Goal: Task Accomplishment & Management: Manage account settings

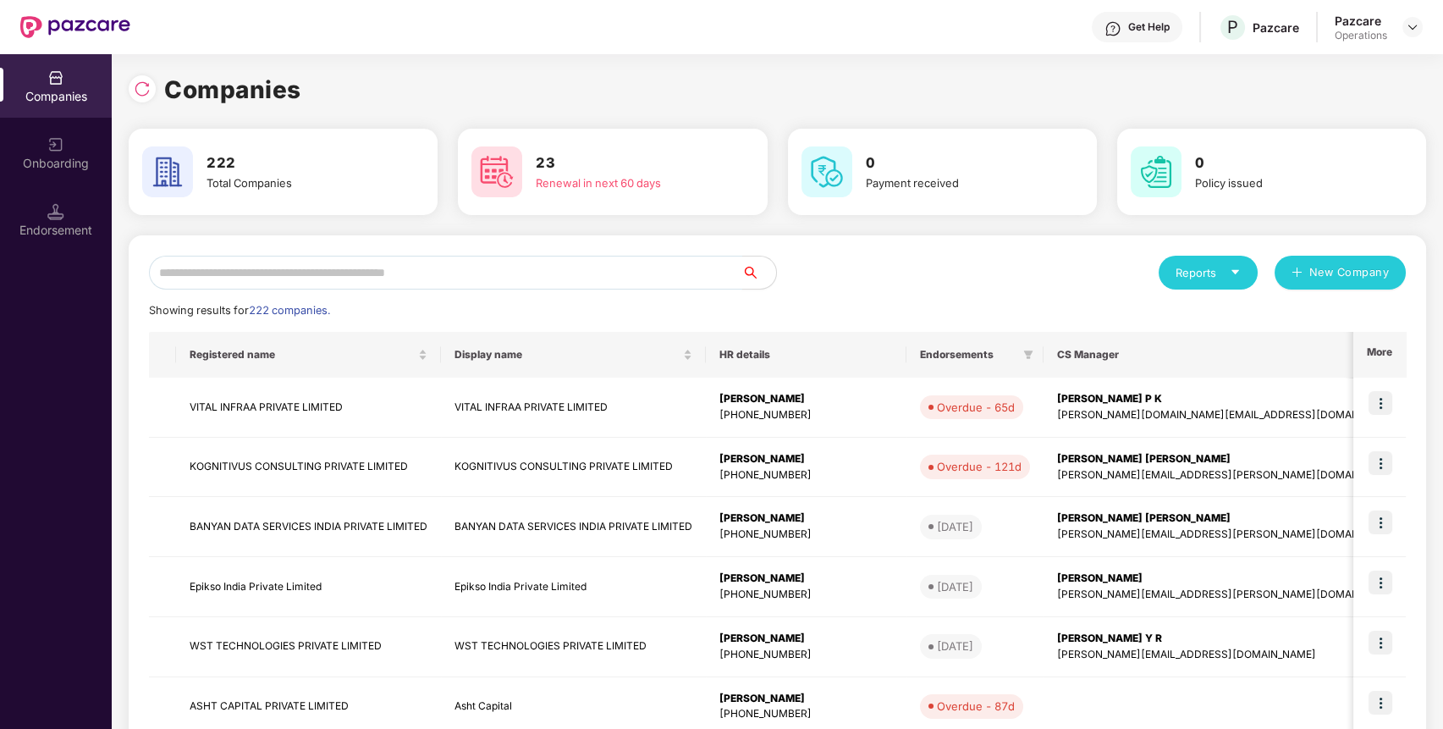
click at [197, 274] on input "text" at bounding box center [445, 273] width 593 height 34
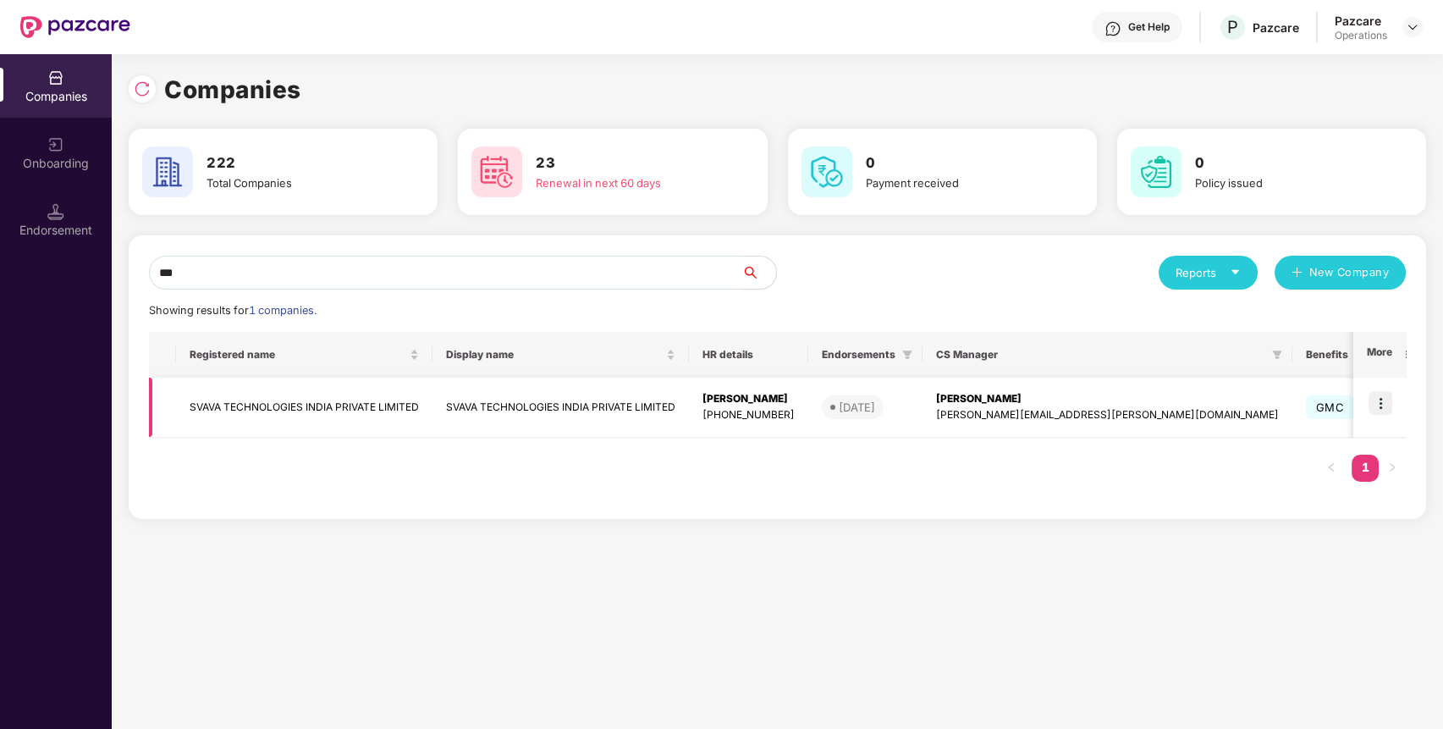
type input "***"
click at [381, 412] on td "SVAVA TECHNOLOGIES INDIA PRIVATE LIMITED" at bounding box center [304, 407] width 256 height 60
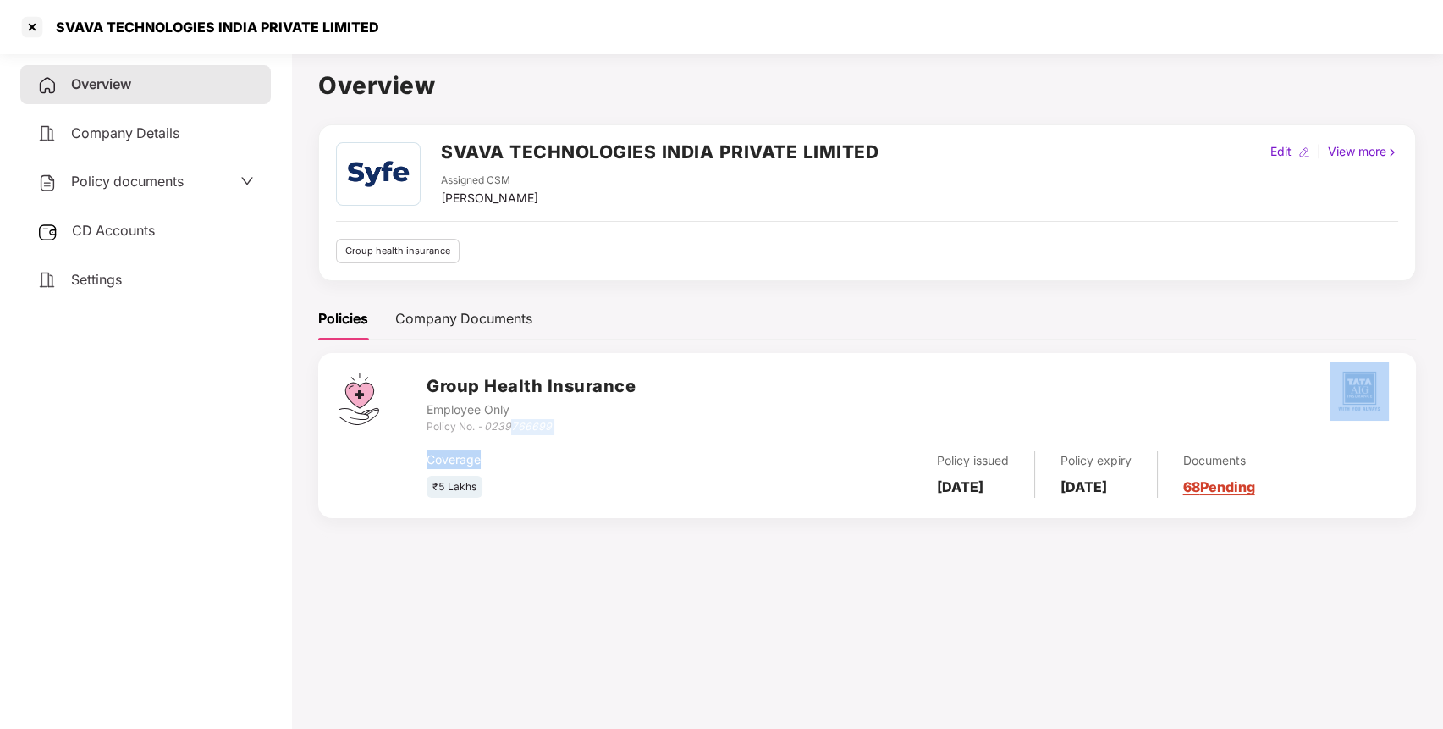
click at [511, 432] on div "Group Health Insurance Employee Only Policy No. - 0239766699 Coverage ₹5 Lakhs …" at bounding box center [911, 435] width 969 height 124
click at [510, 430] on icon "0239766699" at bounding box center [518, 426] width 68 height 13
click at [34, 24] on div at bounding box center [32, 27] width 27 height 27
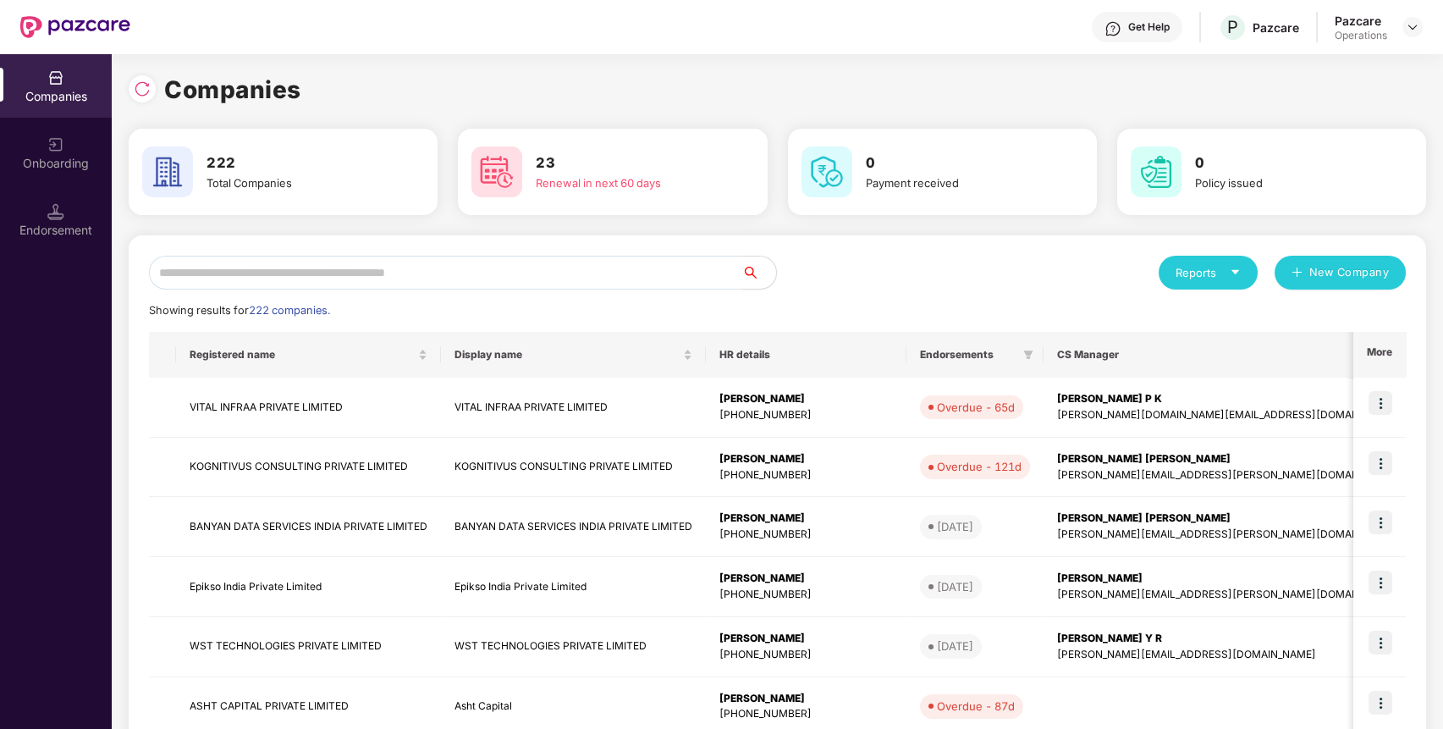
click at [335, 262] on input "text" at bounding box center [445, 273] width 593 height 34
paste input "**********"
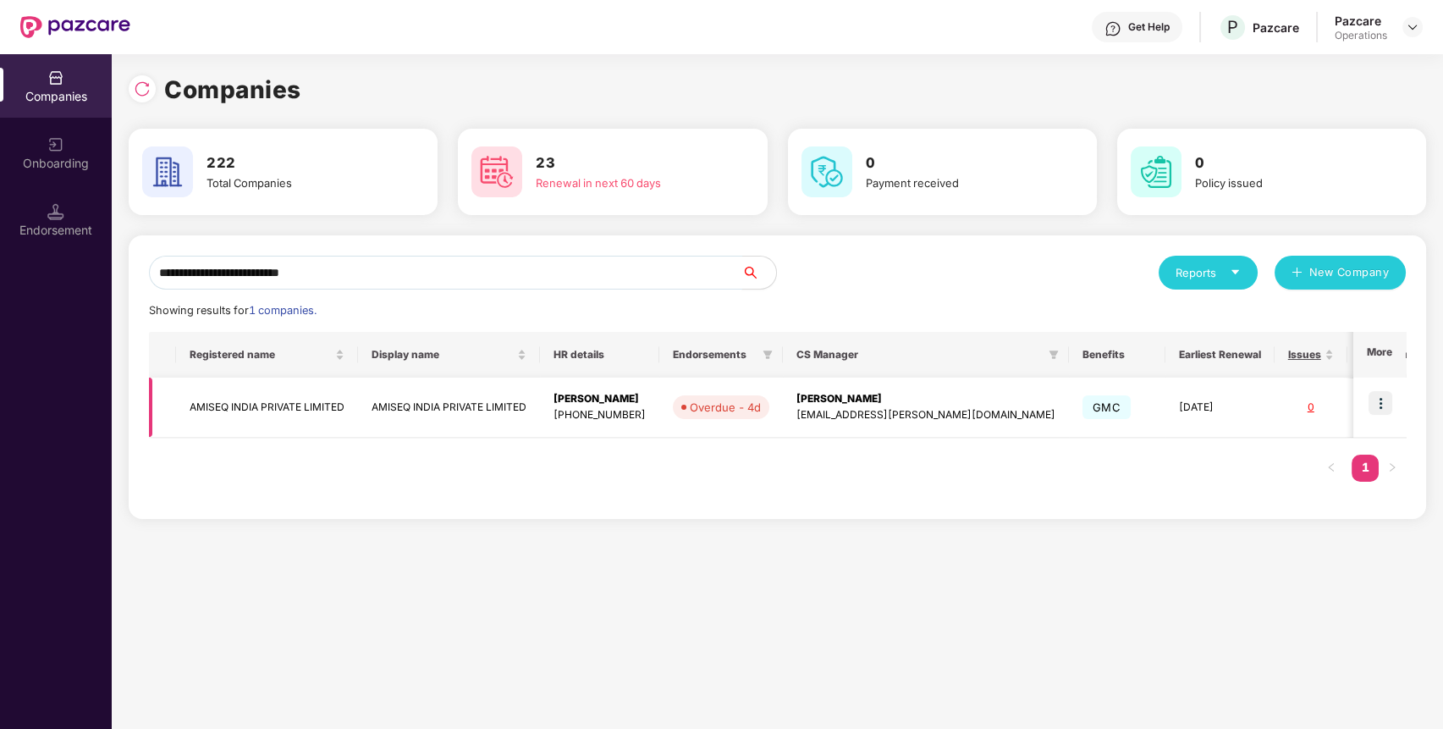
type input "**********"
click at [1384, 394] on img at bounding box center [1381, 403] width 24 height 24
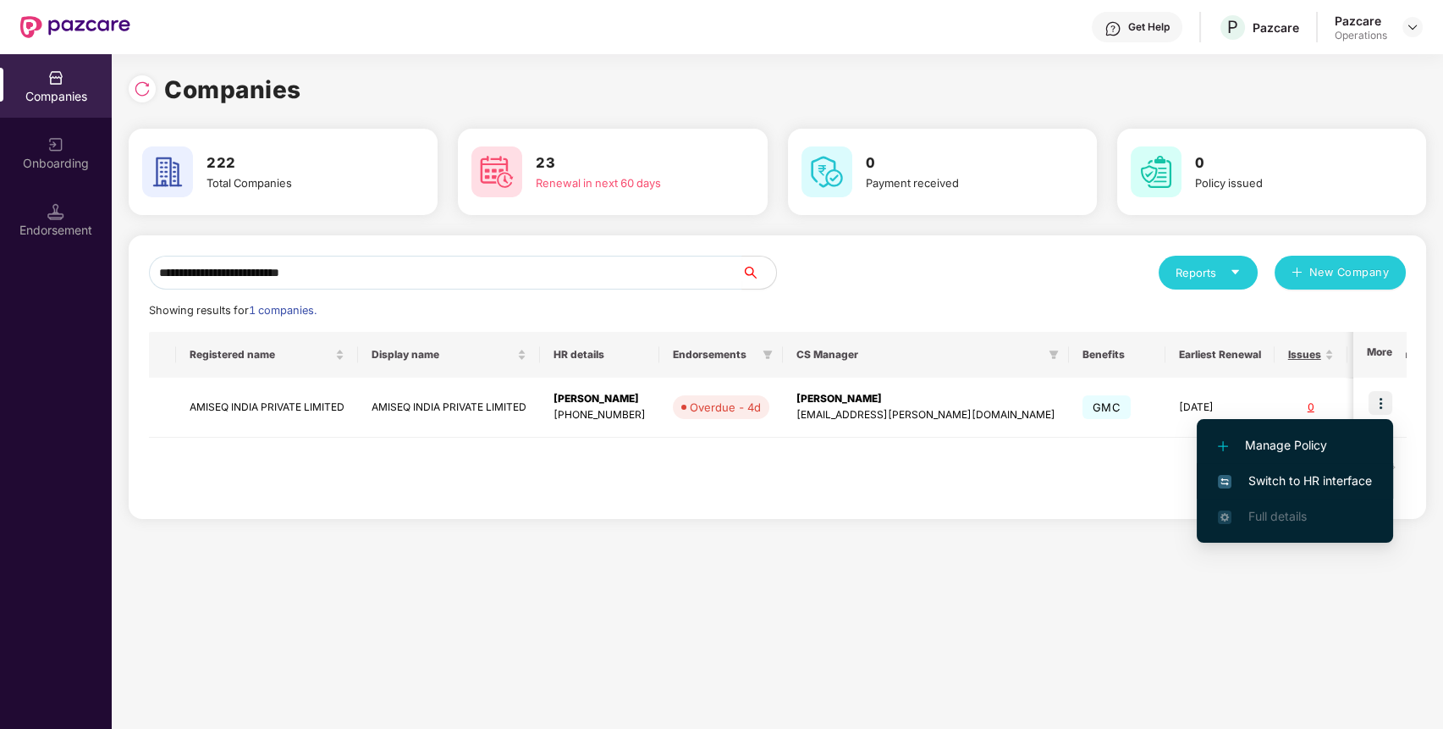
click at [1308, 474] on span "Switch to HR interface" at bounding box center [1295, 480] width 154 height 19
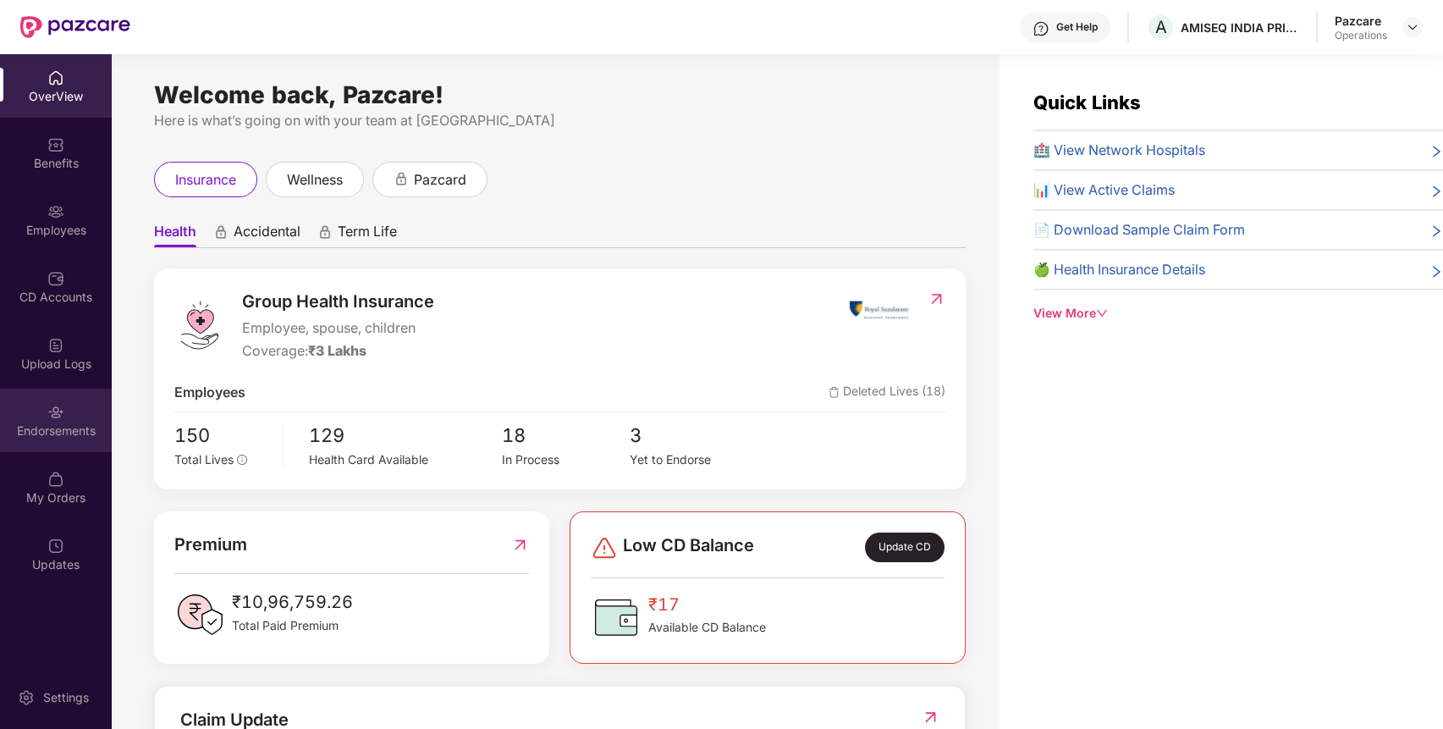
click at [70, 437] on div "Endorsements" at bounding box center [56, 430] width 112 height 17
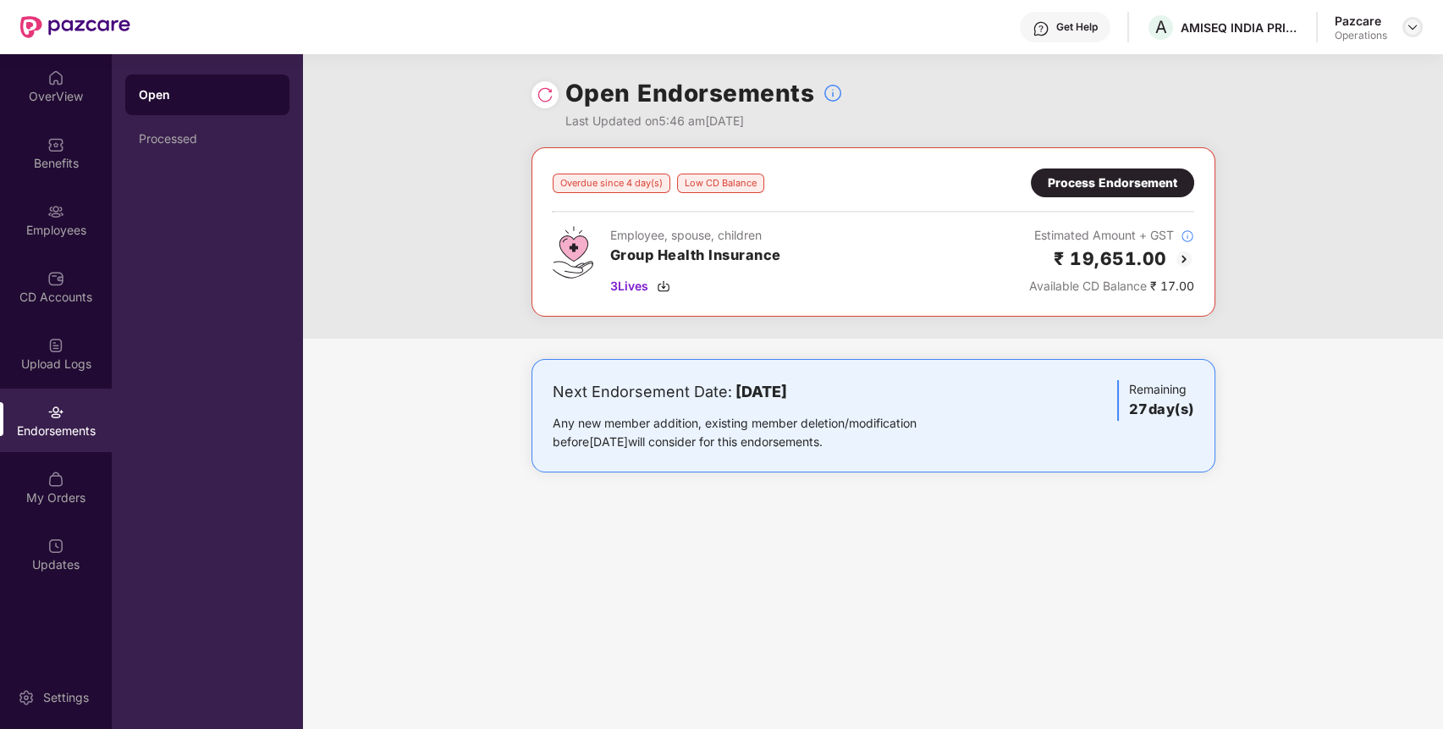
click at [1417, 23] on img at bounding box center [1413, 27] width 14 height 14
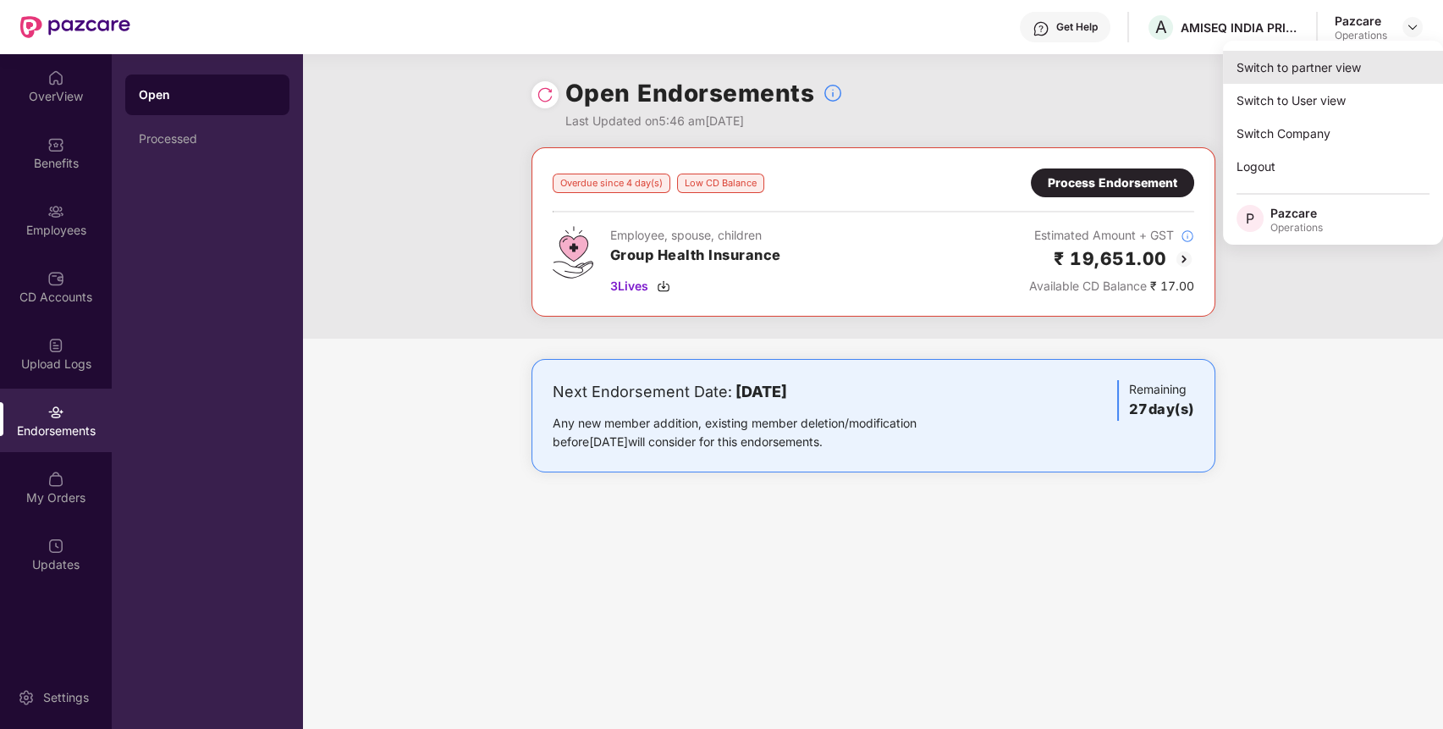
click at [1307, 61] on div "Switch to partner view" at bounding box center [1333, 67] width 220 height 33
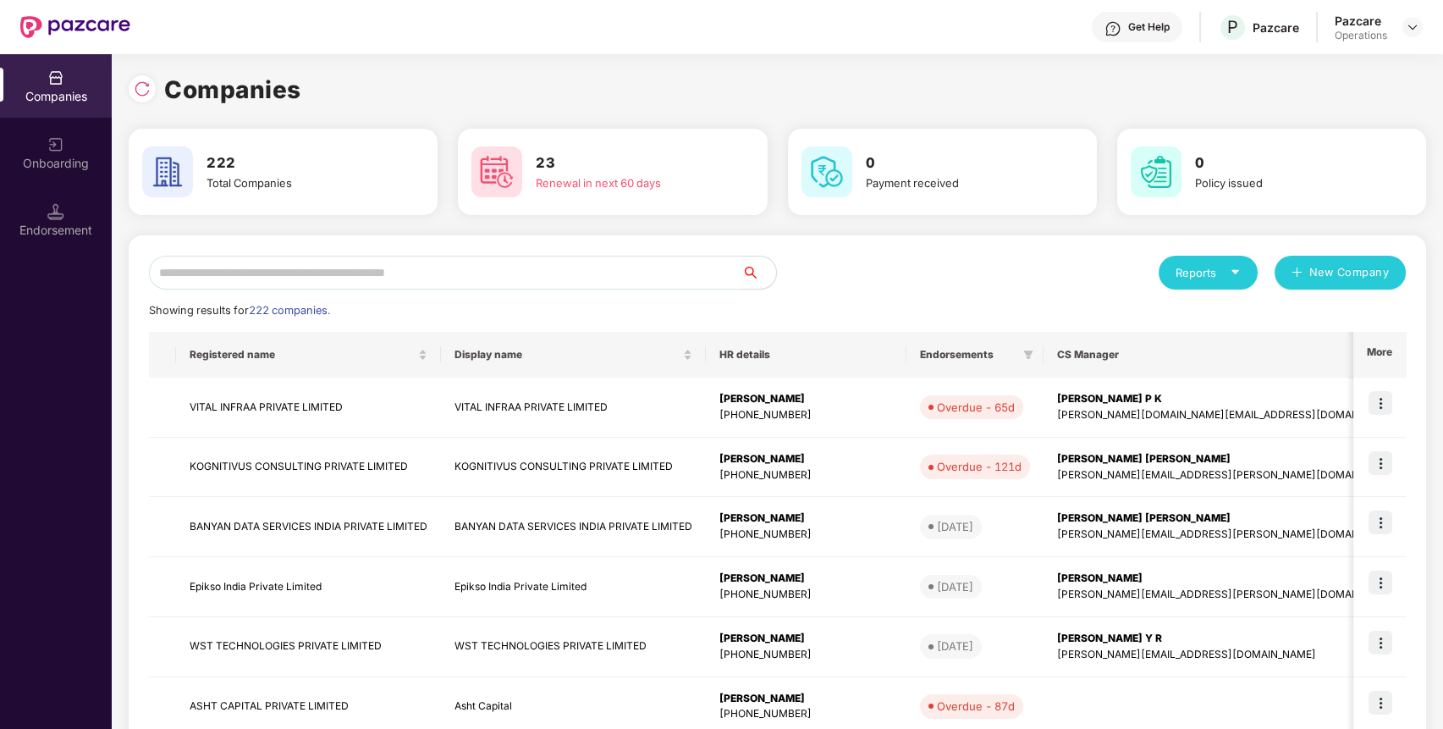
click at [539, 271] on input "text" at bounding box center [445, 273] width 593 height 34
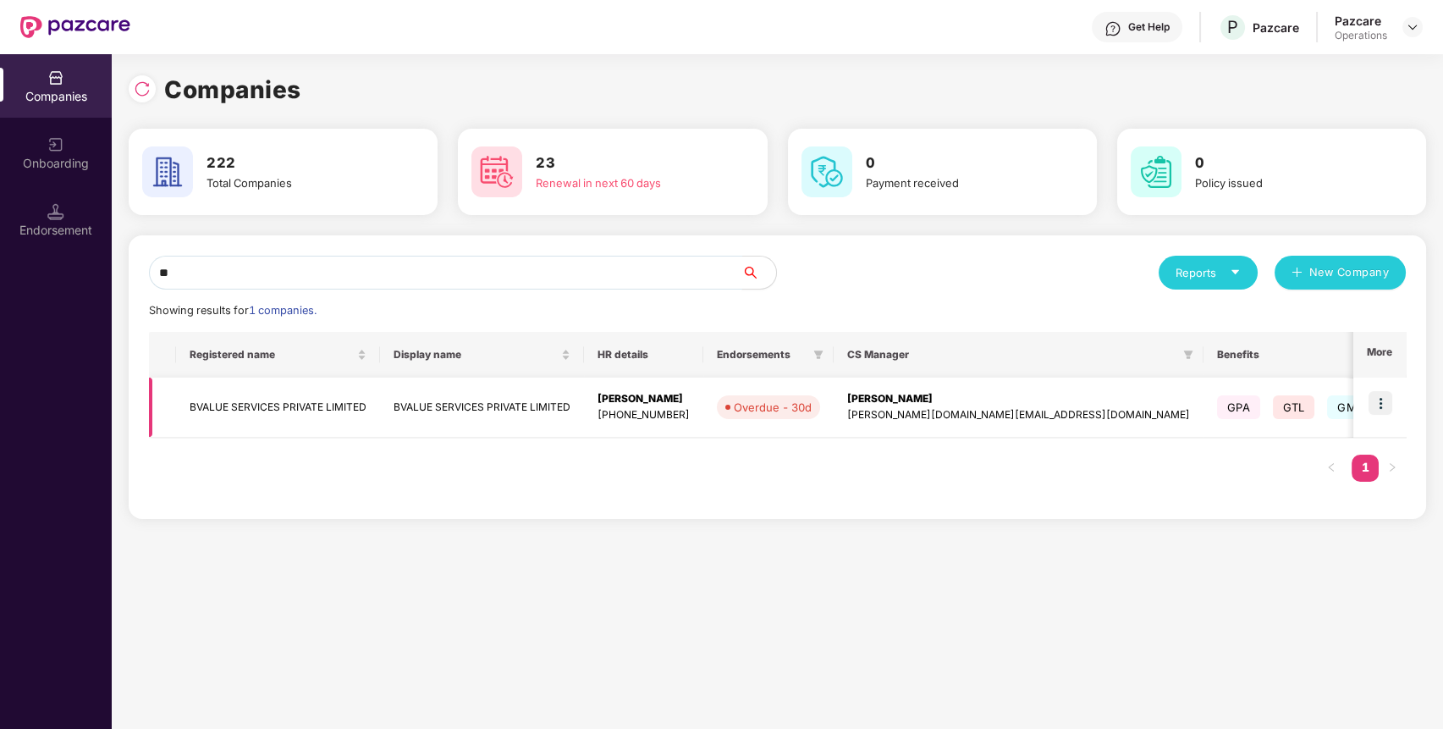
type input "**"
click at [256, 398] on td "BVALUE SERVICES PRIVATE LIMITED" at bounding box center [278, 407] width 204 height 60
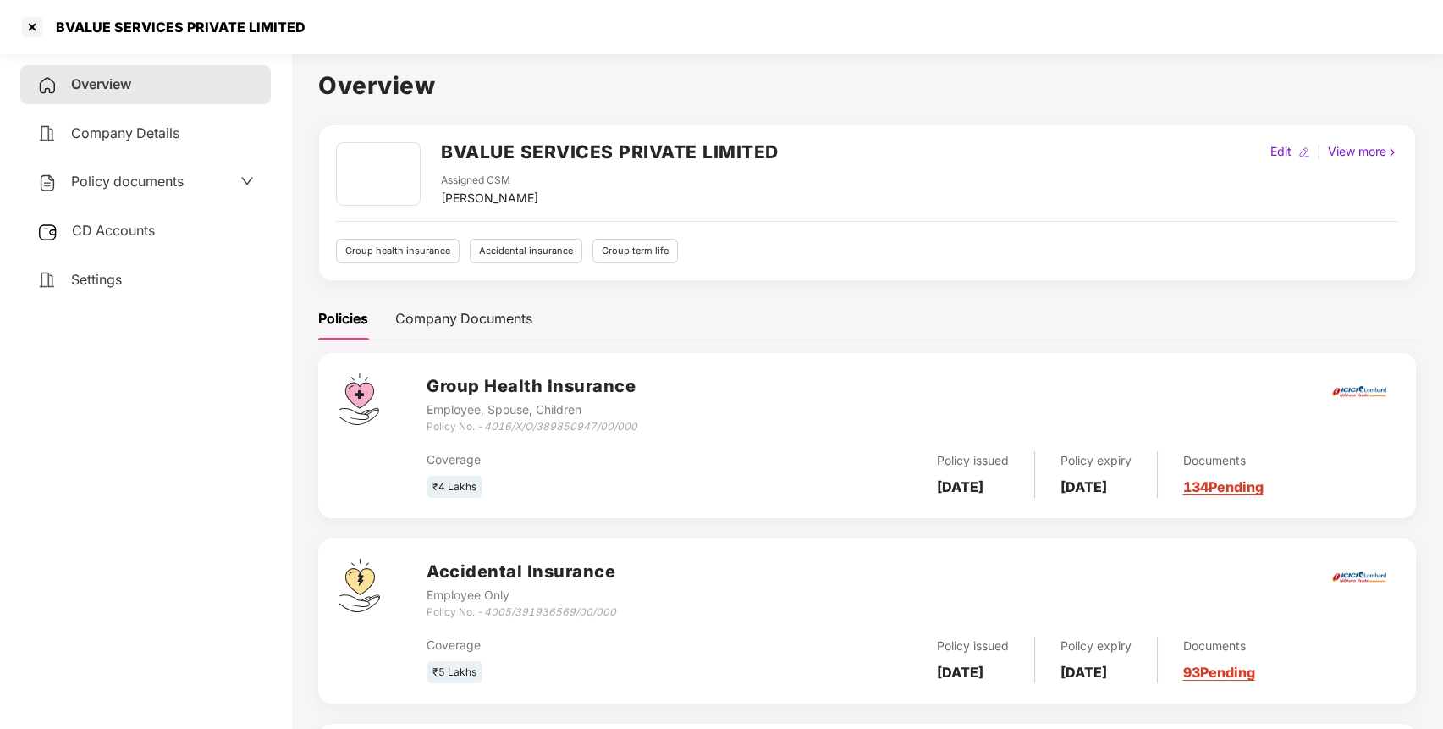
click at [169, 223] on div "CD Accounts" at bounding box center [145, 231] width 251 height 39
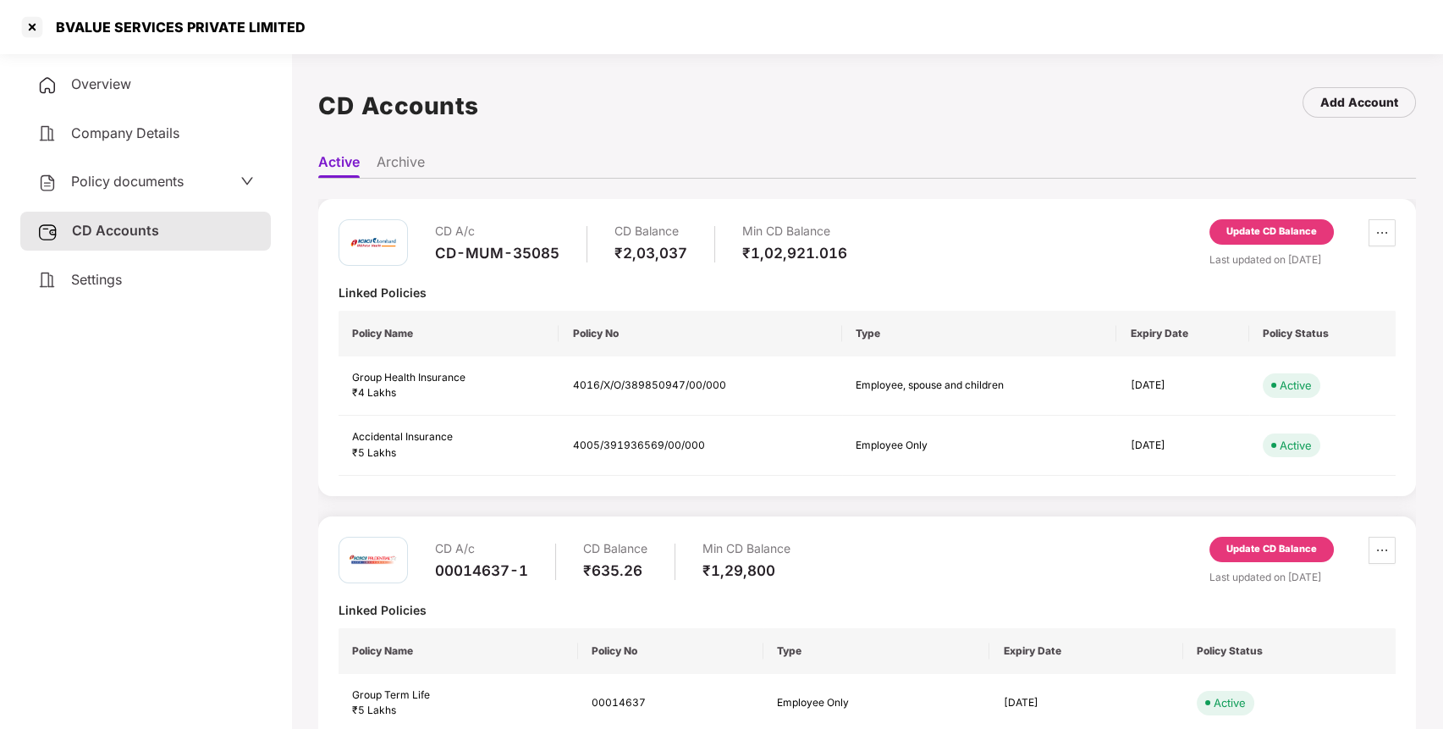
click at [513, 251] on div "CD-MUM-35085" at bounding box center [497, 253] width 124 height 19
copy div "CD-MUM-35085"
click at [146, 182] on span "Policy documents" at bounding box center [127, 181] width 113 height 17
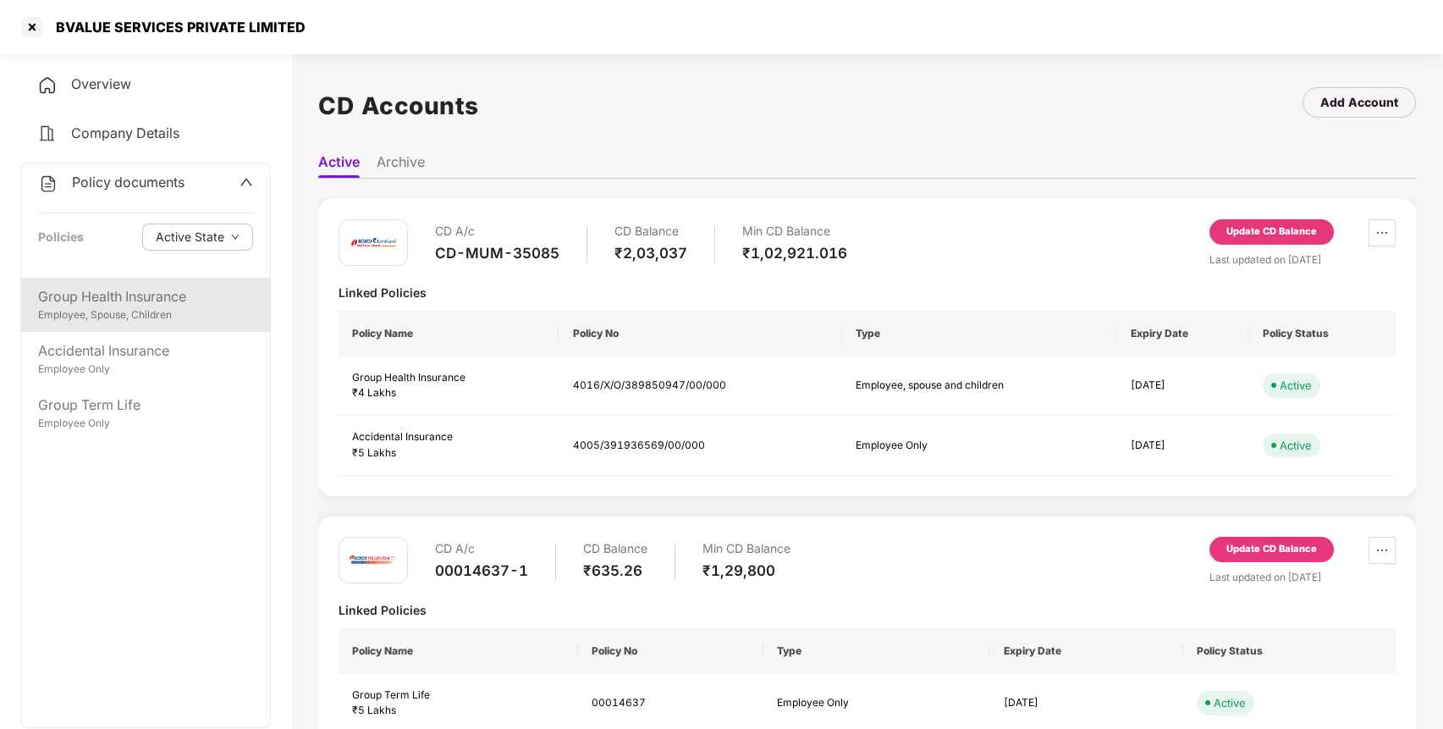
click at [194, 299] on div "Group Health Insurance" at bounding box center [145, 296] width 215 height 21
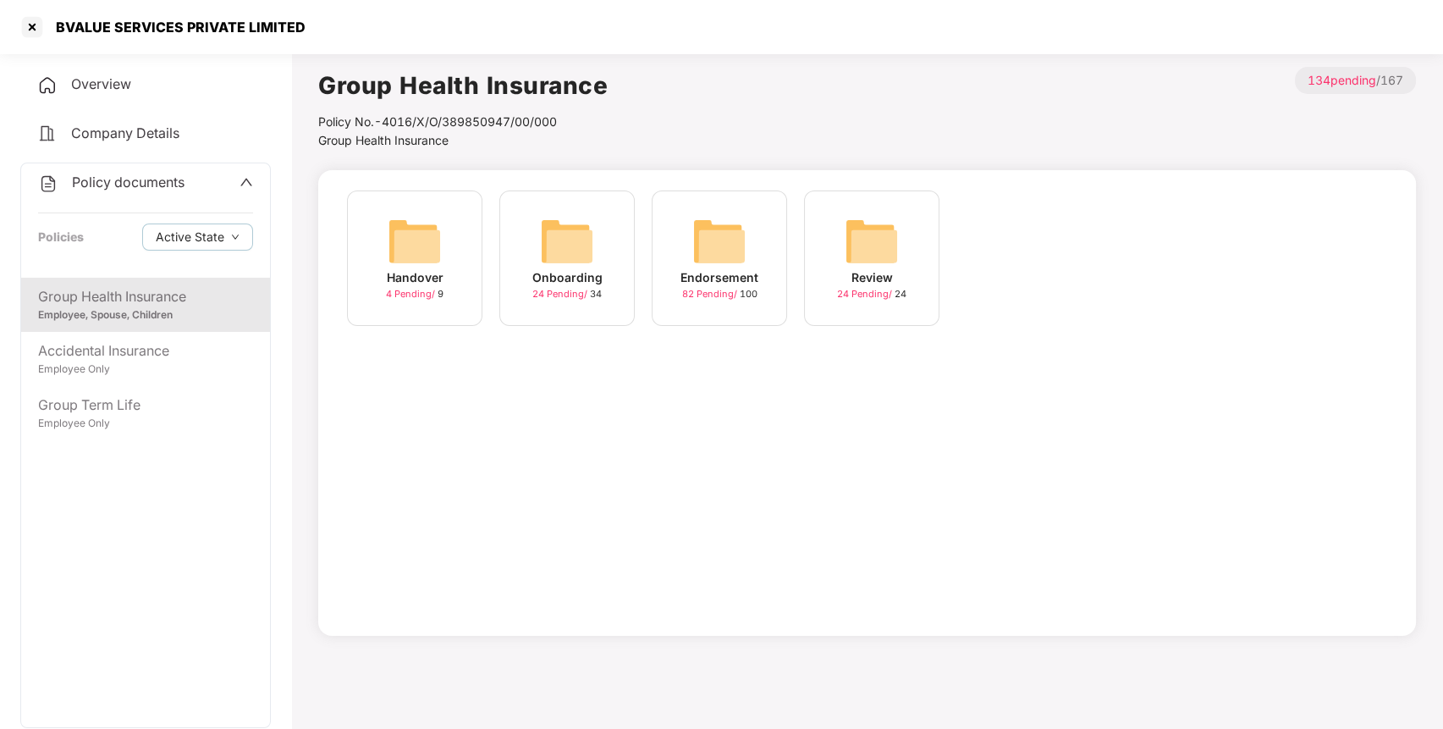
click at [721, 251] on img at bounding box center [719, 241] width 54 height 54
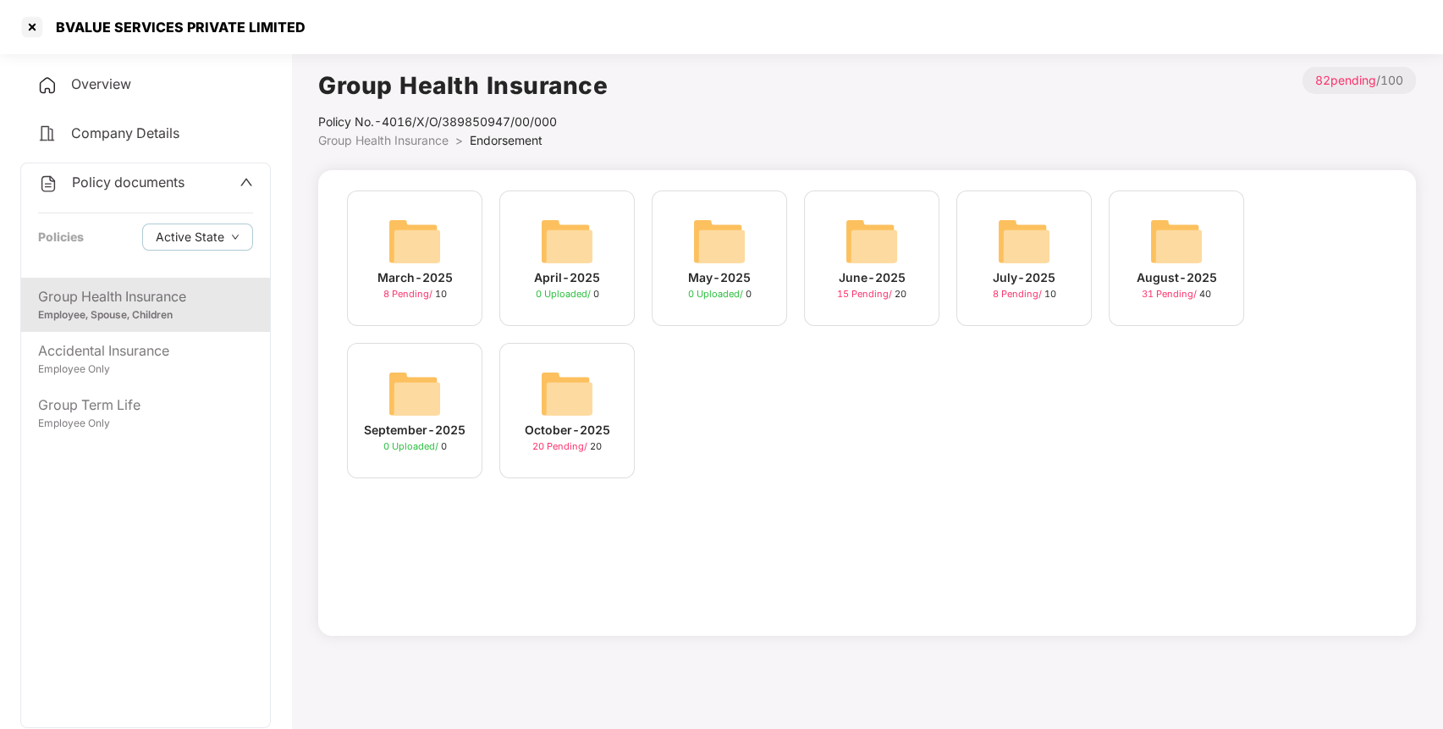
click at [559, 396] on img at bounding box center [567, 393] width 54 height 54
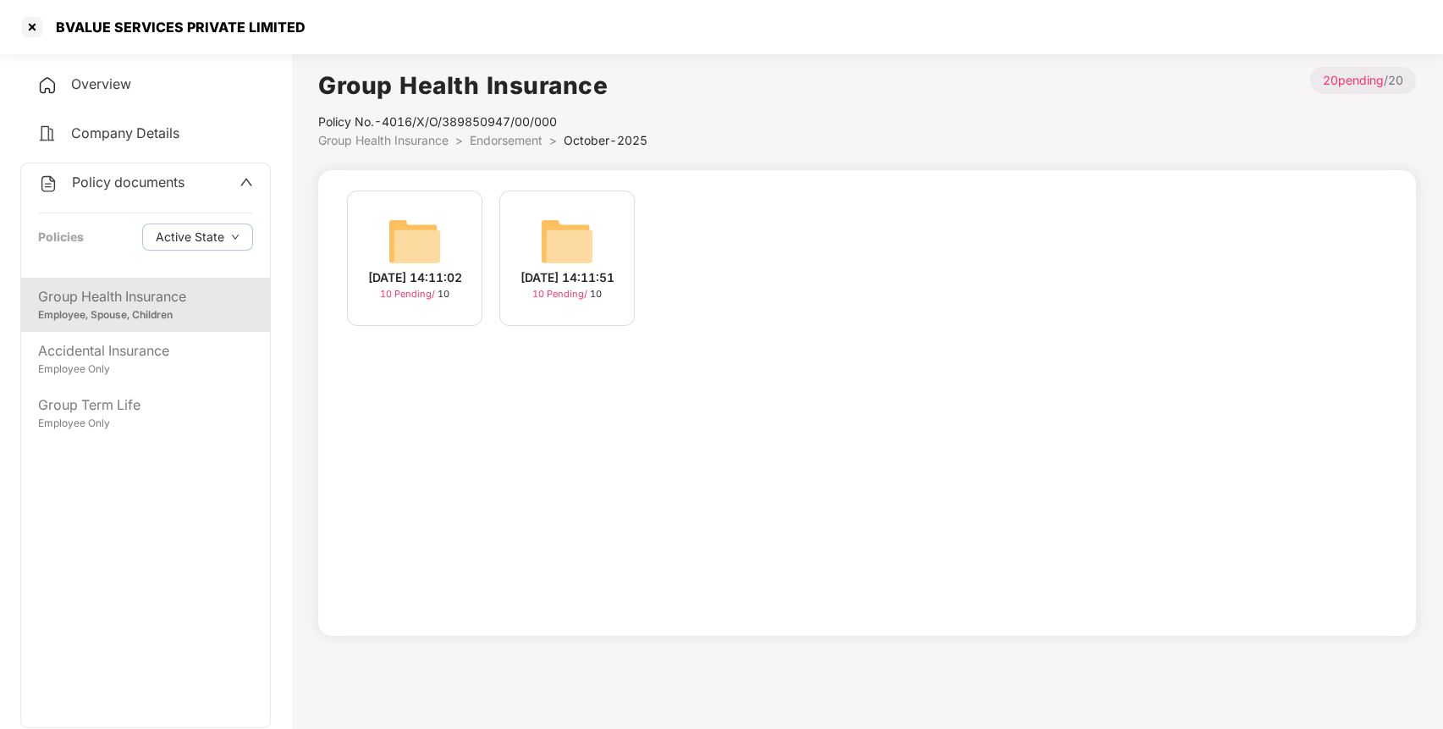
click at [417, 245] on img at bounding box center [415, 241] width 54 height 54
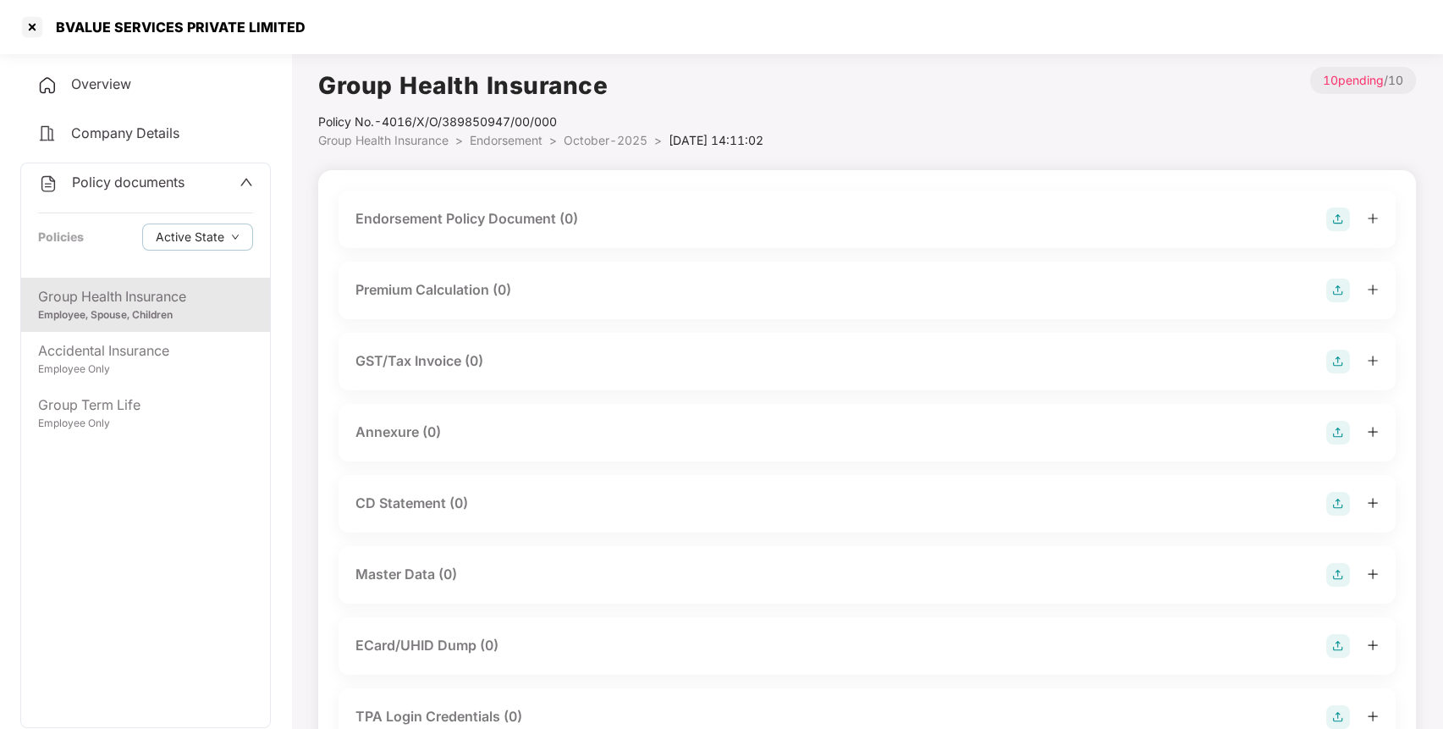
click at [1344, 217] on img at bounding box center [1338, 219] width 24 height 24
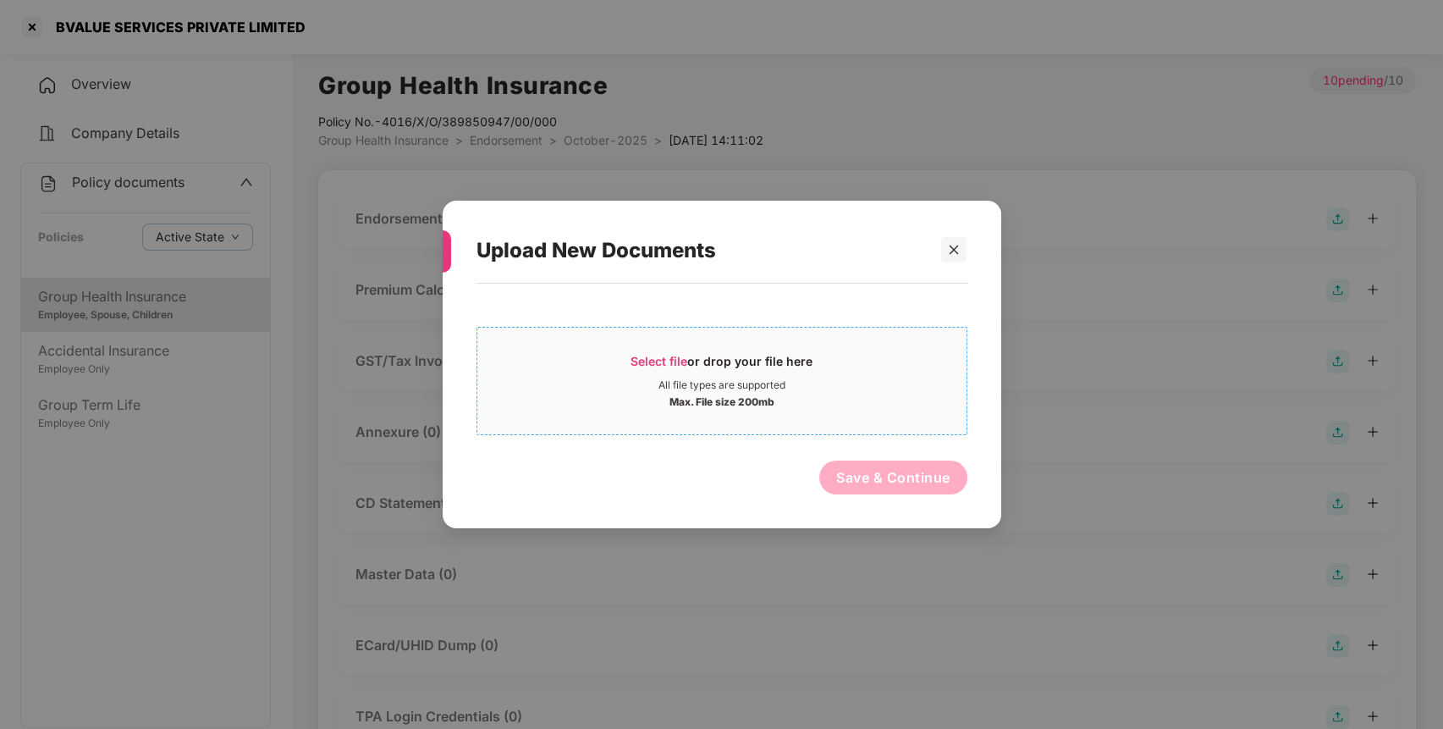
click at [636, 354] on span "Select file" at bounding box center [659, 361] width 57 height 14
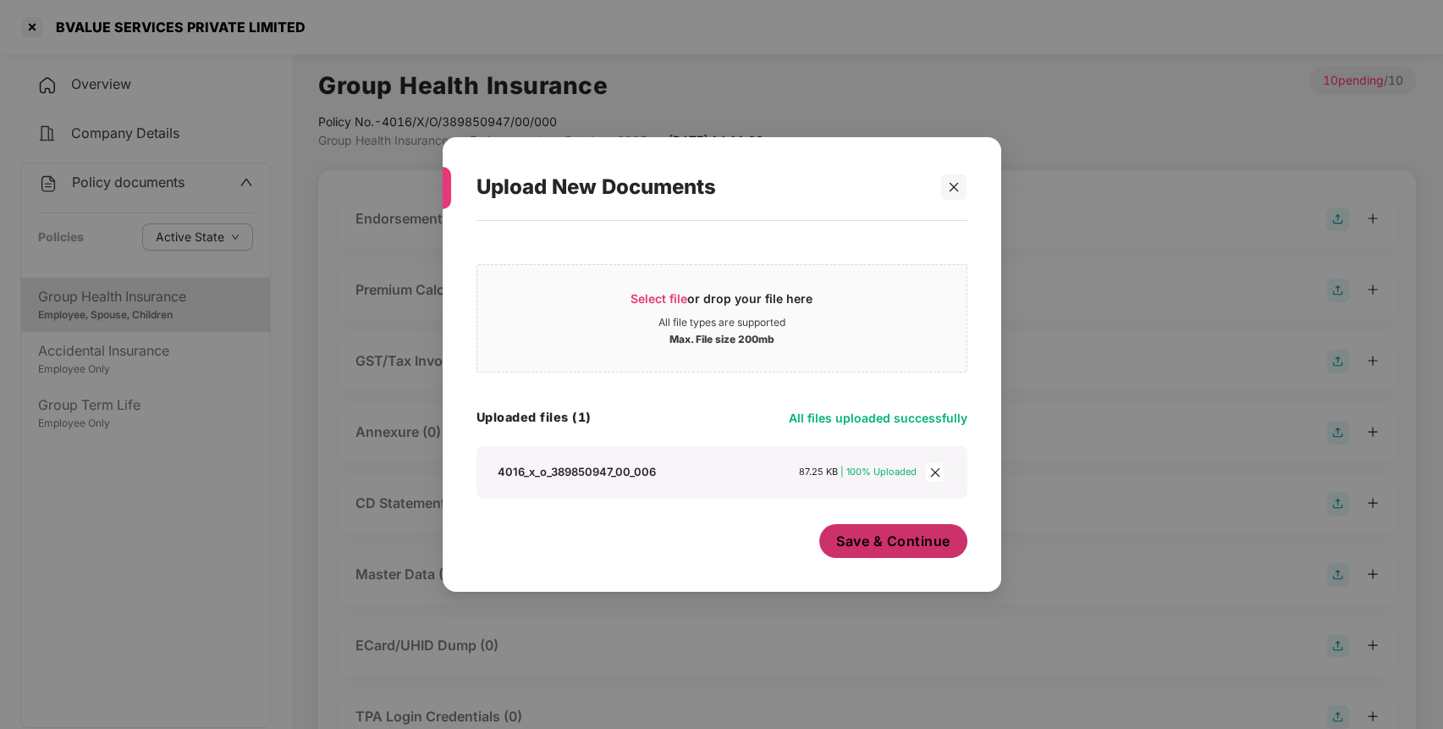
click at [857, 543] on span "Save & Continue" at bounding box center [893, 541] width 114 height 19
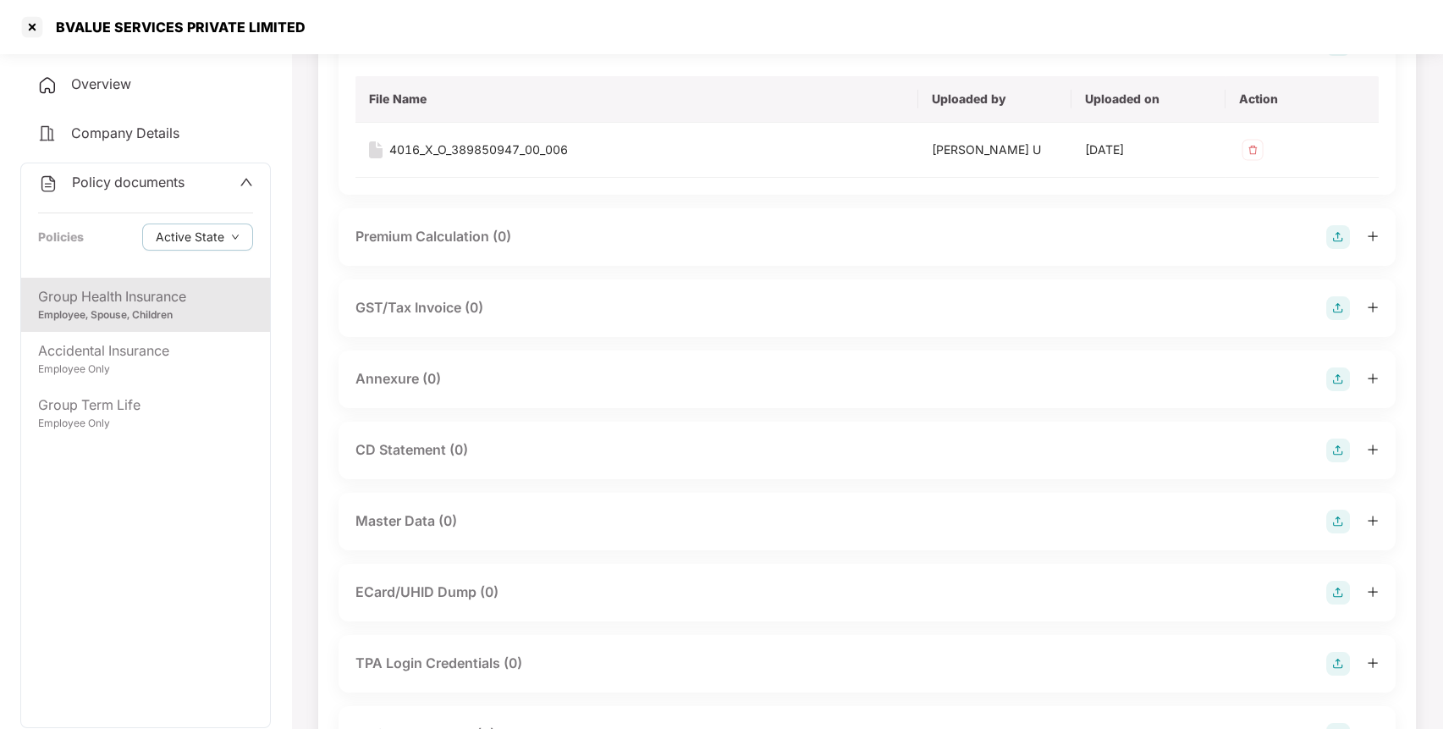
scroll to position [179, 0]
click at [1341, 376] on img at bounding box center [1338, 375] width 24 height 24
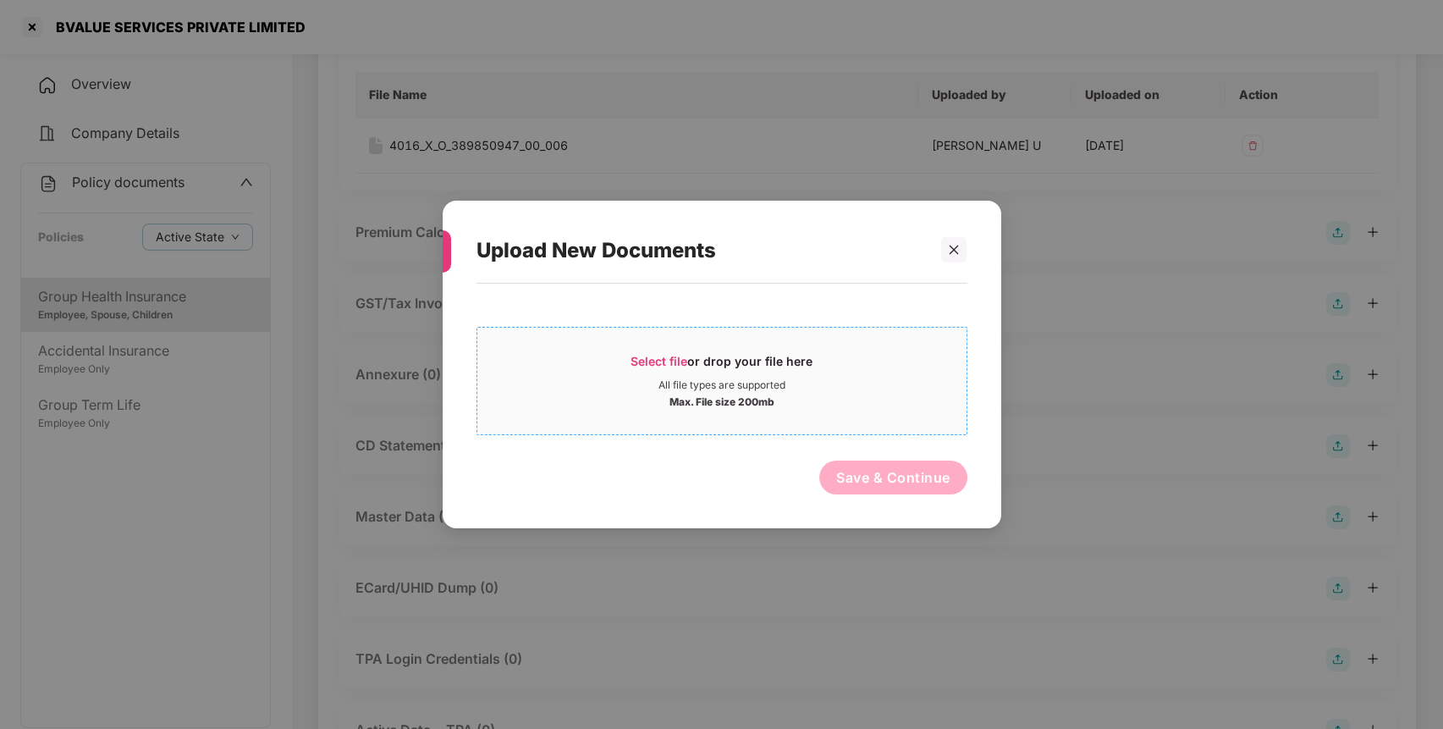
click at [657, 368] on div "Select file or drop your file here" at bounding box center [722, 365] width 182 height 25
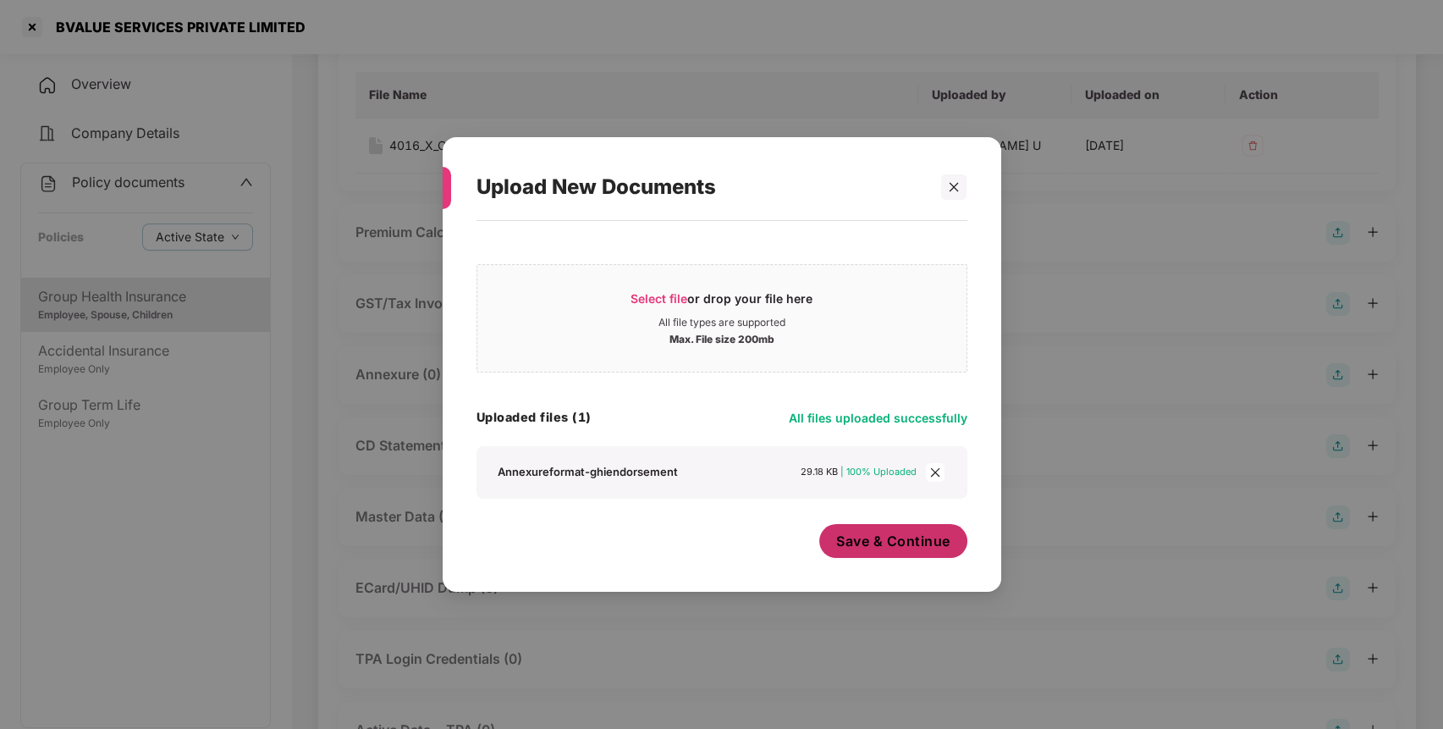
click at [889, 528] on button "Save & Continue" at bounding box center [893, 541] width 148 height 34
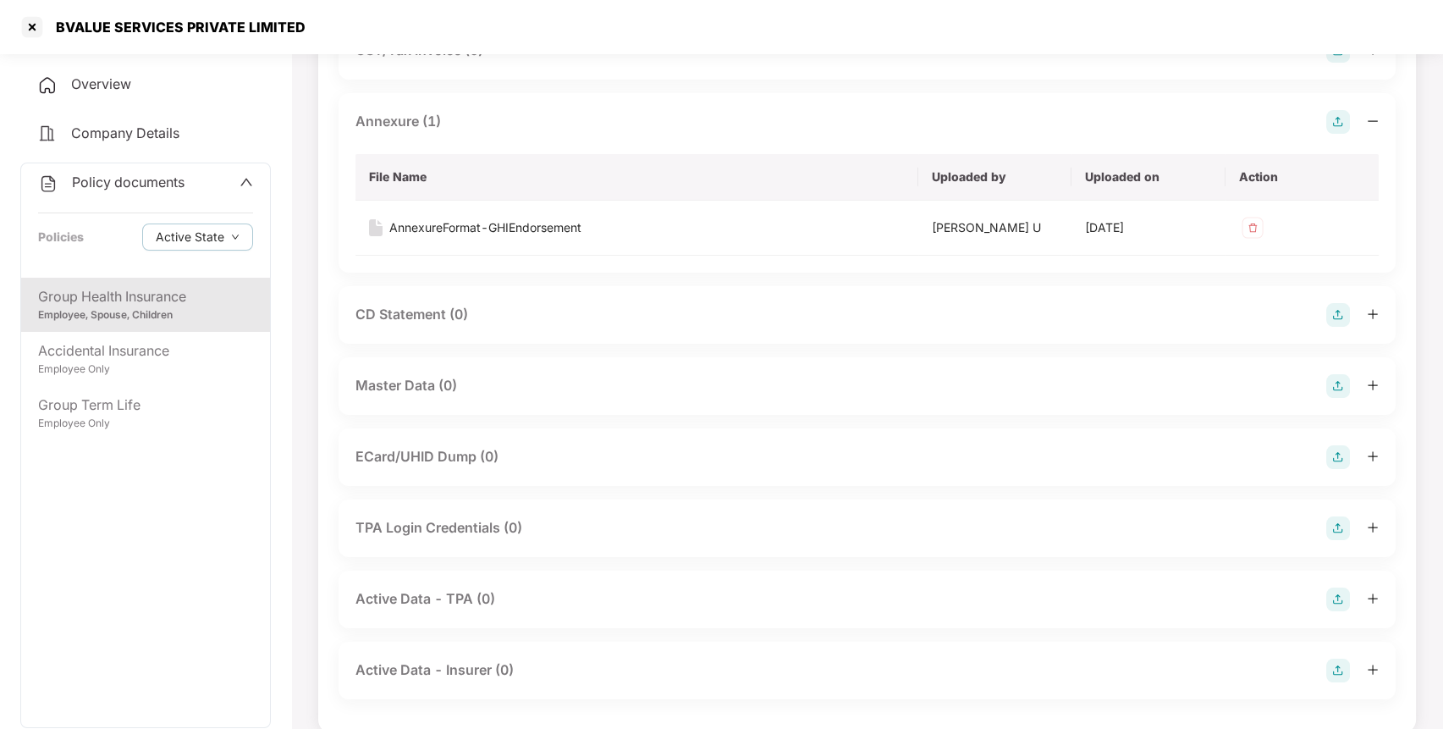
scroll to position [441, 0]
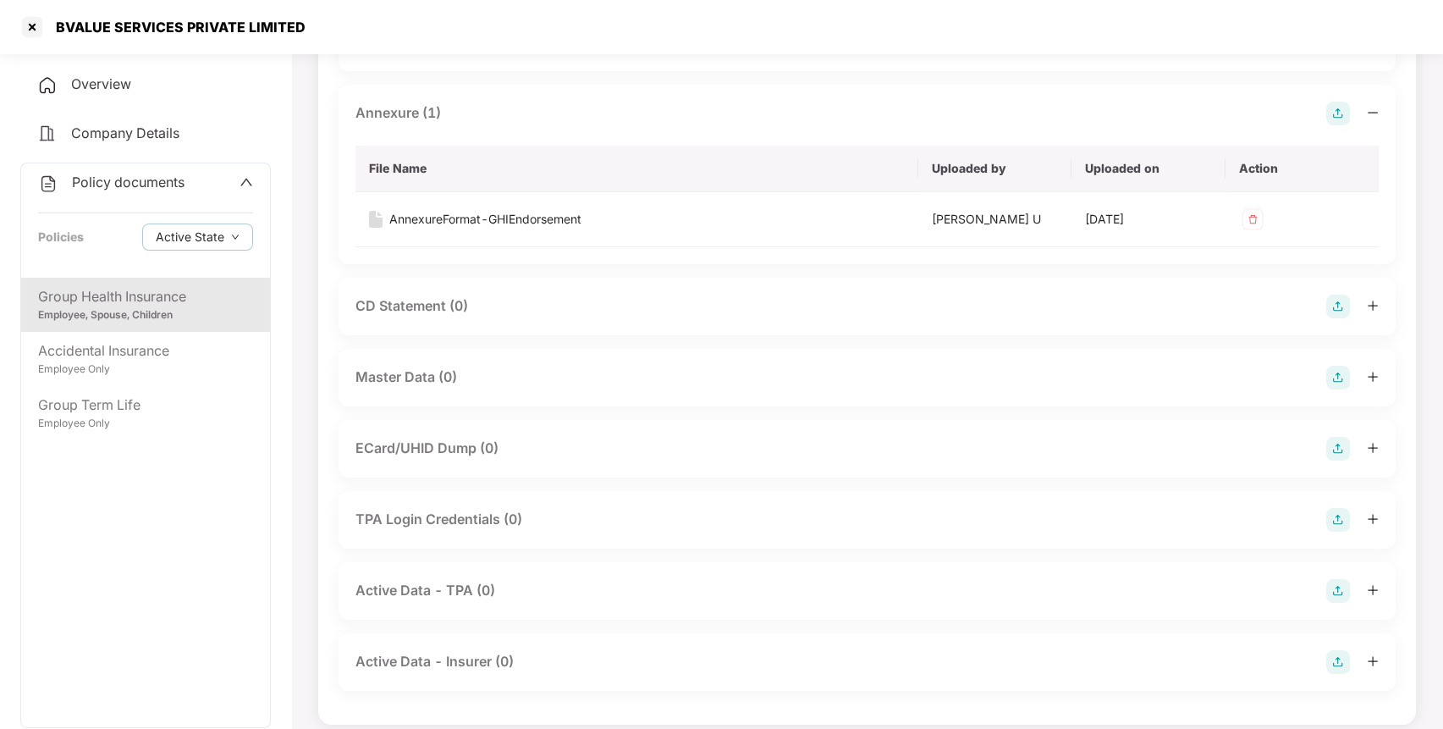
click at [1330, 370] on img at bounding box center [1338, 378] width 24 height 24
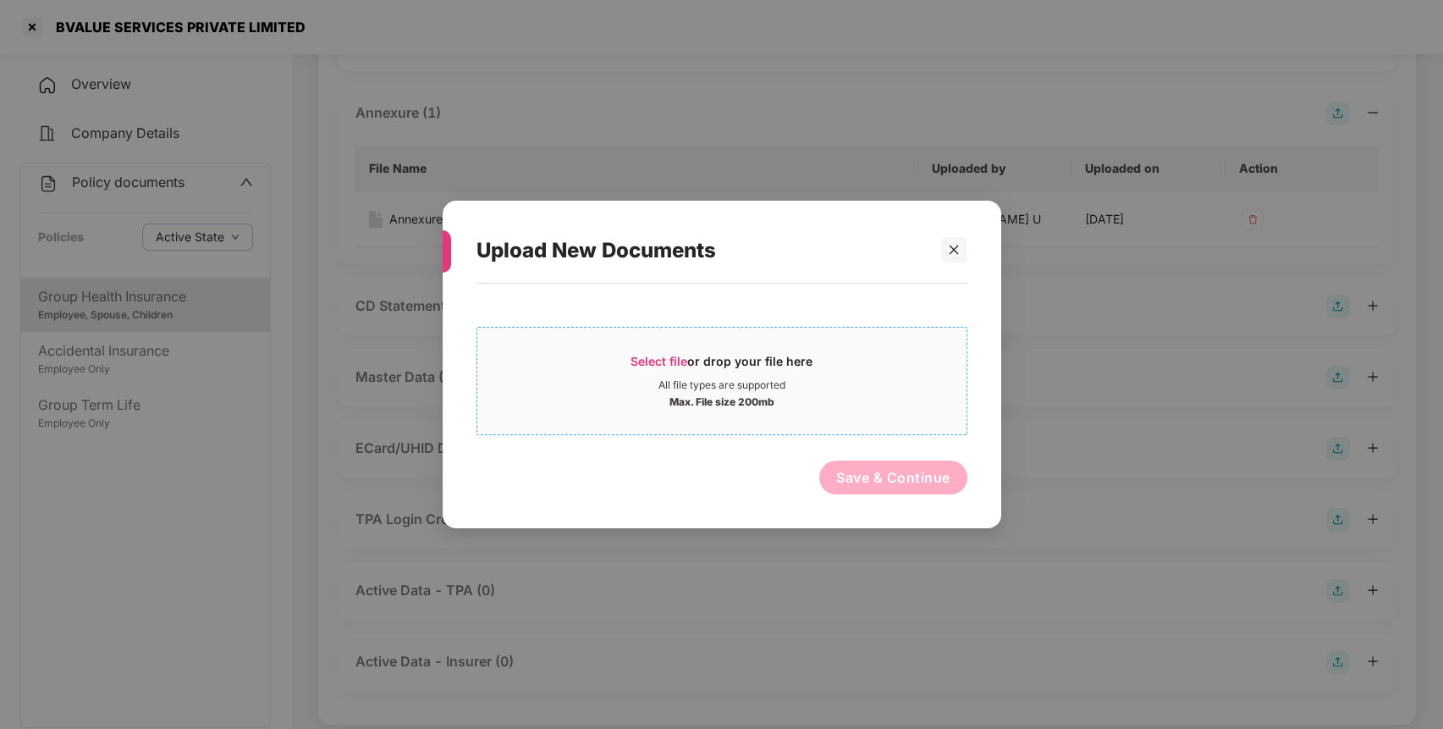
click at [642, 354] on span "Select file" at bounding box center [659, 361] width 57 height 14
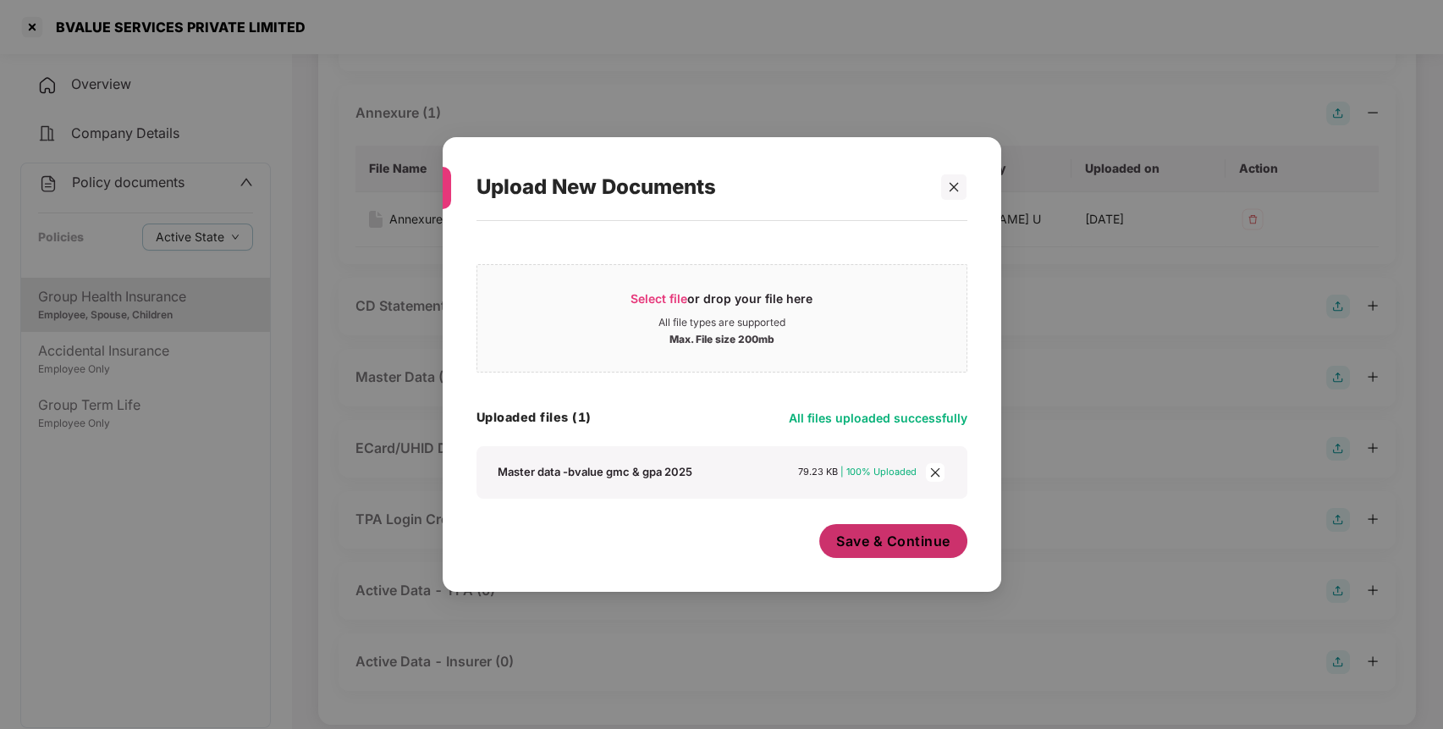
click at [879, 532] on span "Save & Continue" at bounding box center [893, 541] width 114 height 19
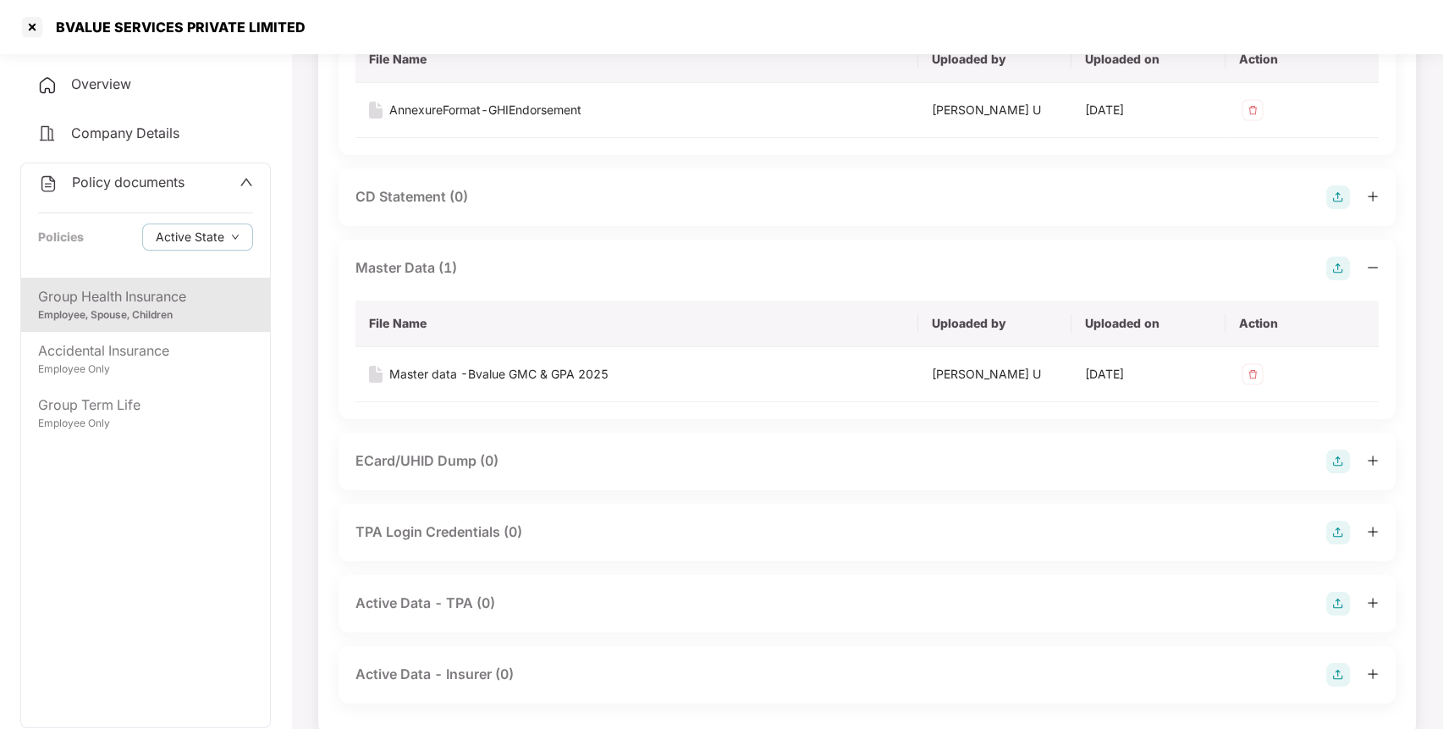
scroll to position [0, 0]
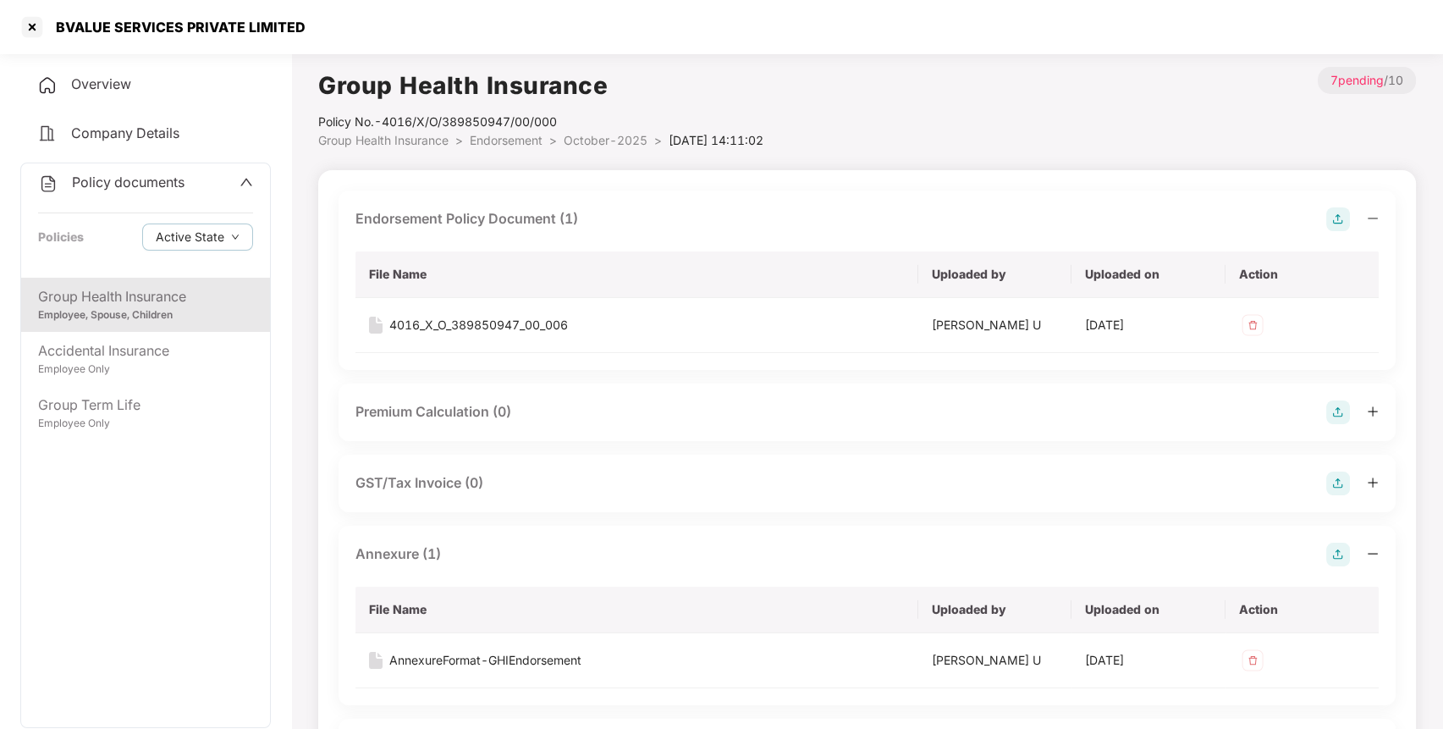
click at [587, 135] on span "October-2025" at bounding box center [606, 140] width 84 height 14
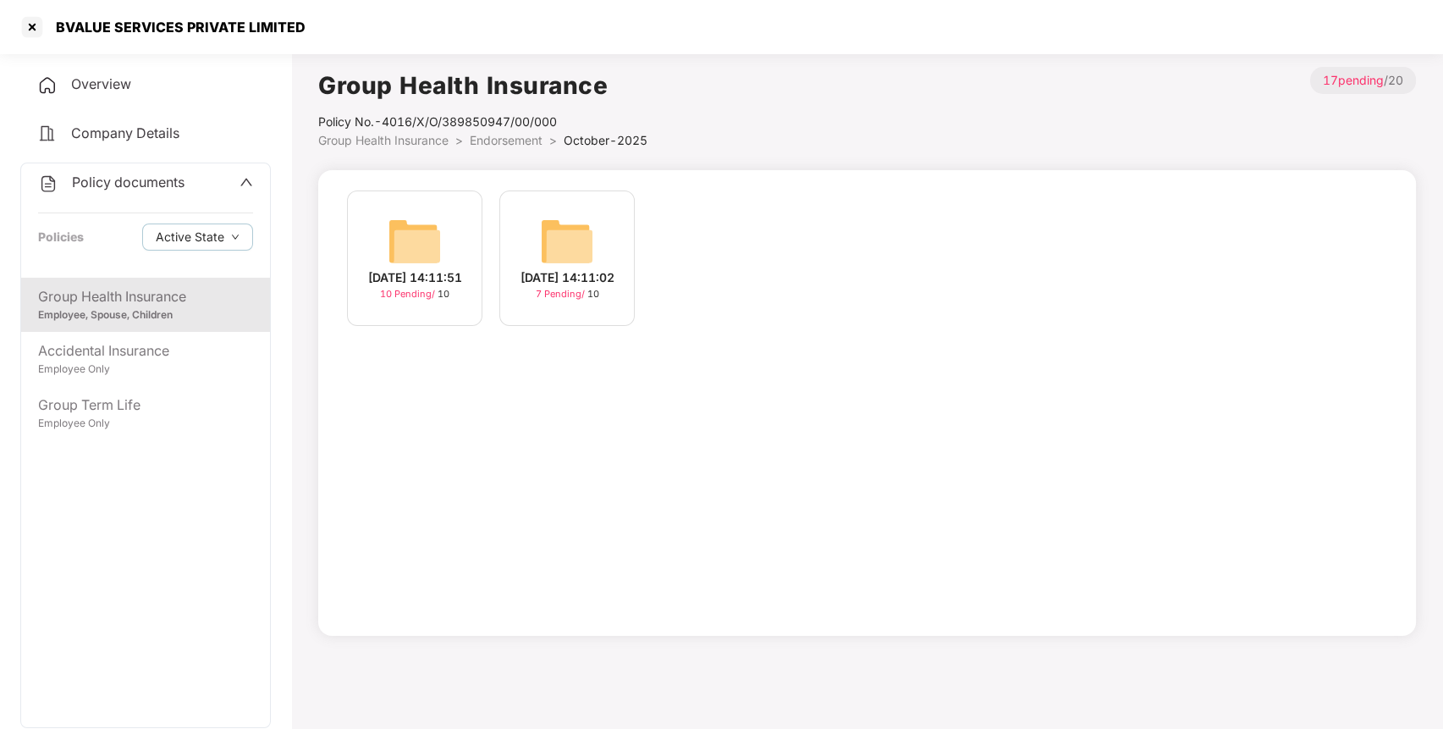
click at [430, 237] on img at bounding box center [415, 241] width 54 height 54
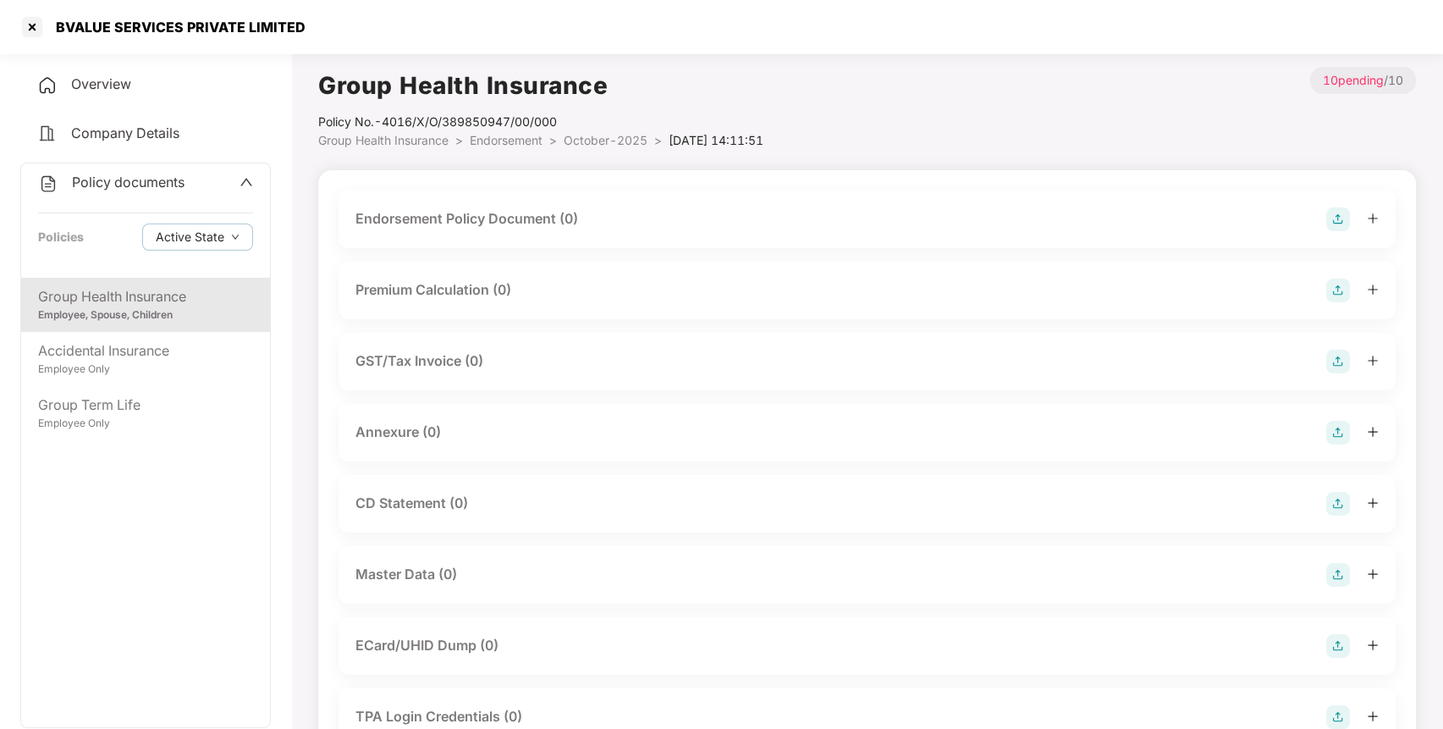
click at [1333, 209] on img at bounding box center [1338, 219] width 24 height 24
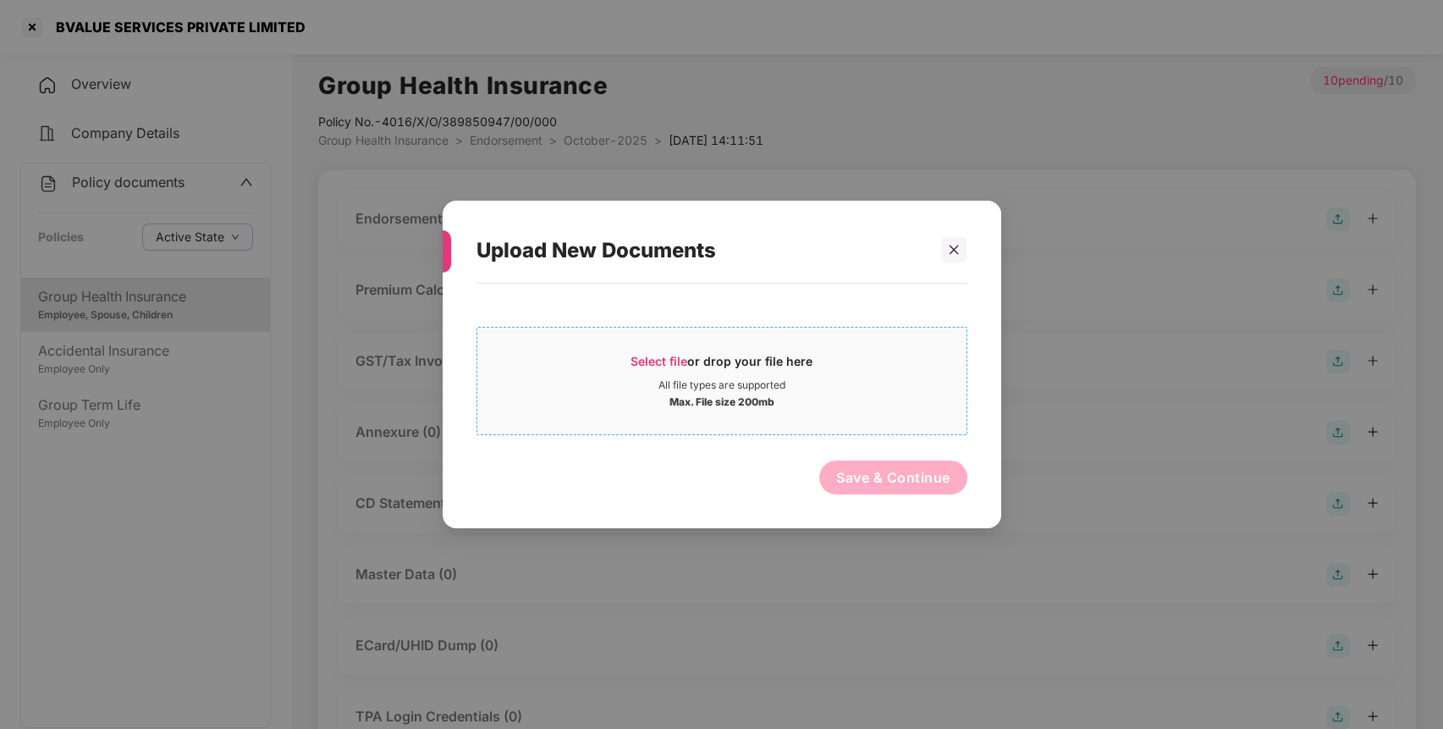
click at [639, 366] on span "Select file" at bounding box center [659, 361] width 57 height 14
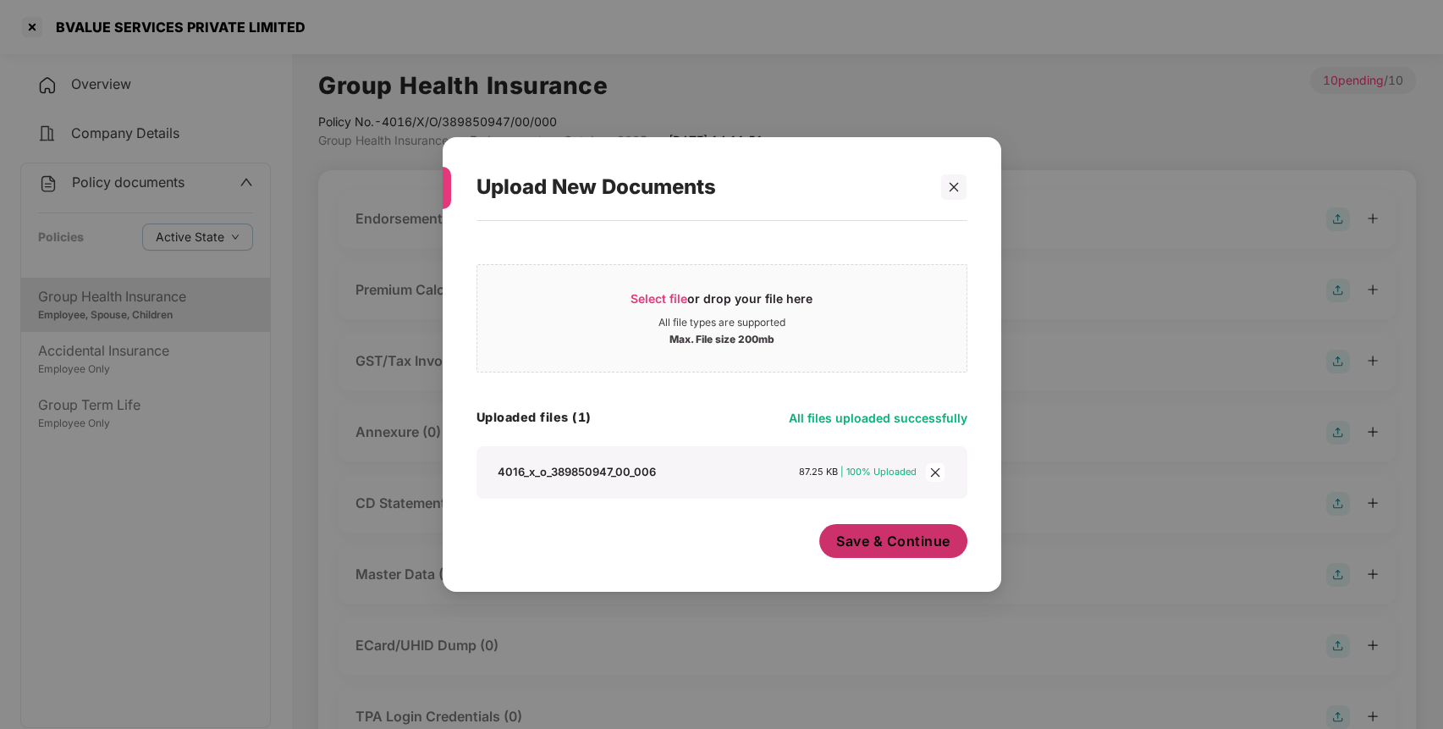
click at [876, 545] on span "Save & Continue" at bounding box center [893, 541] width 114 height 19
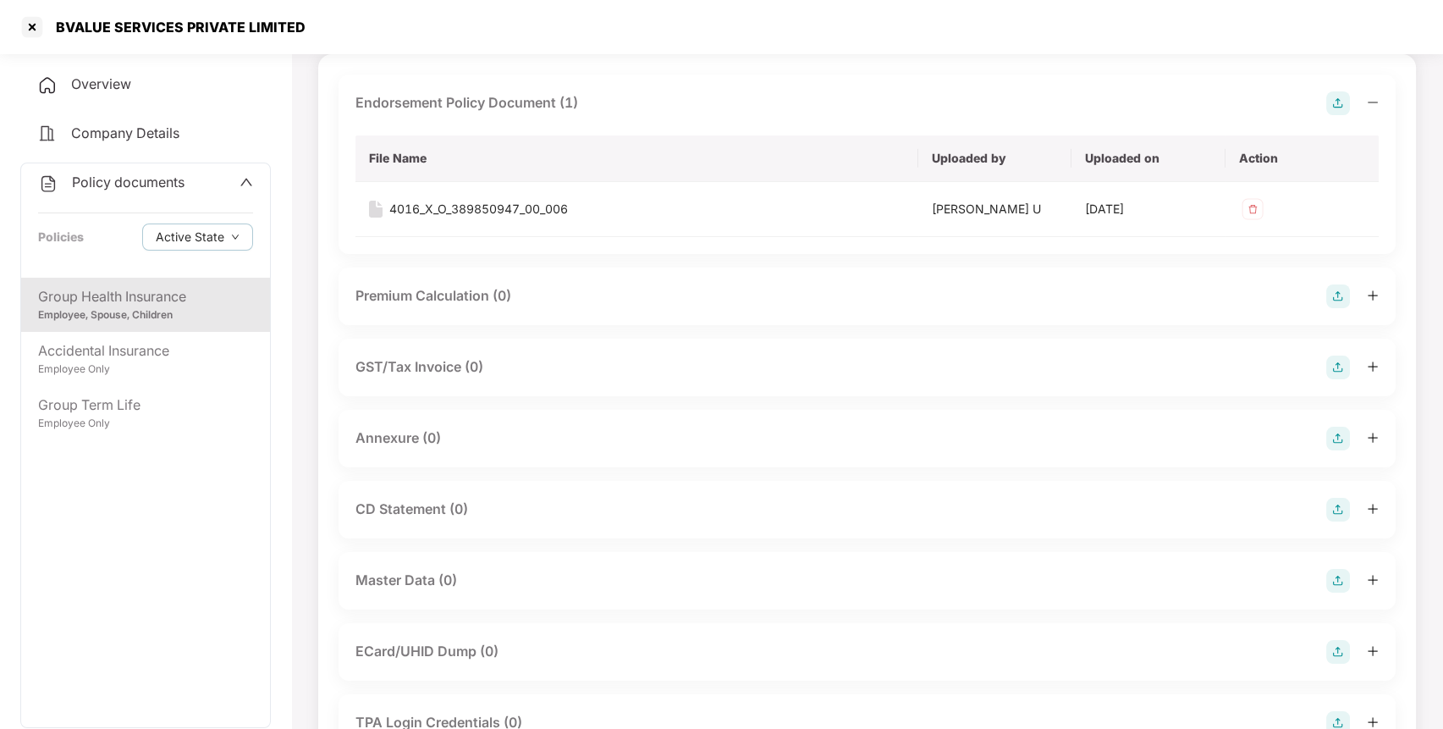
scroll to position [128, 0]
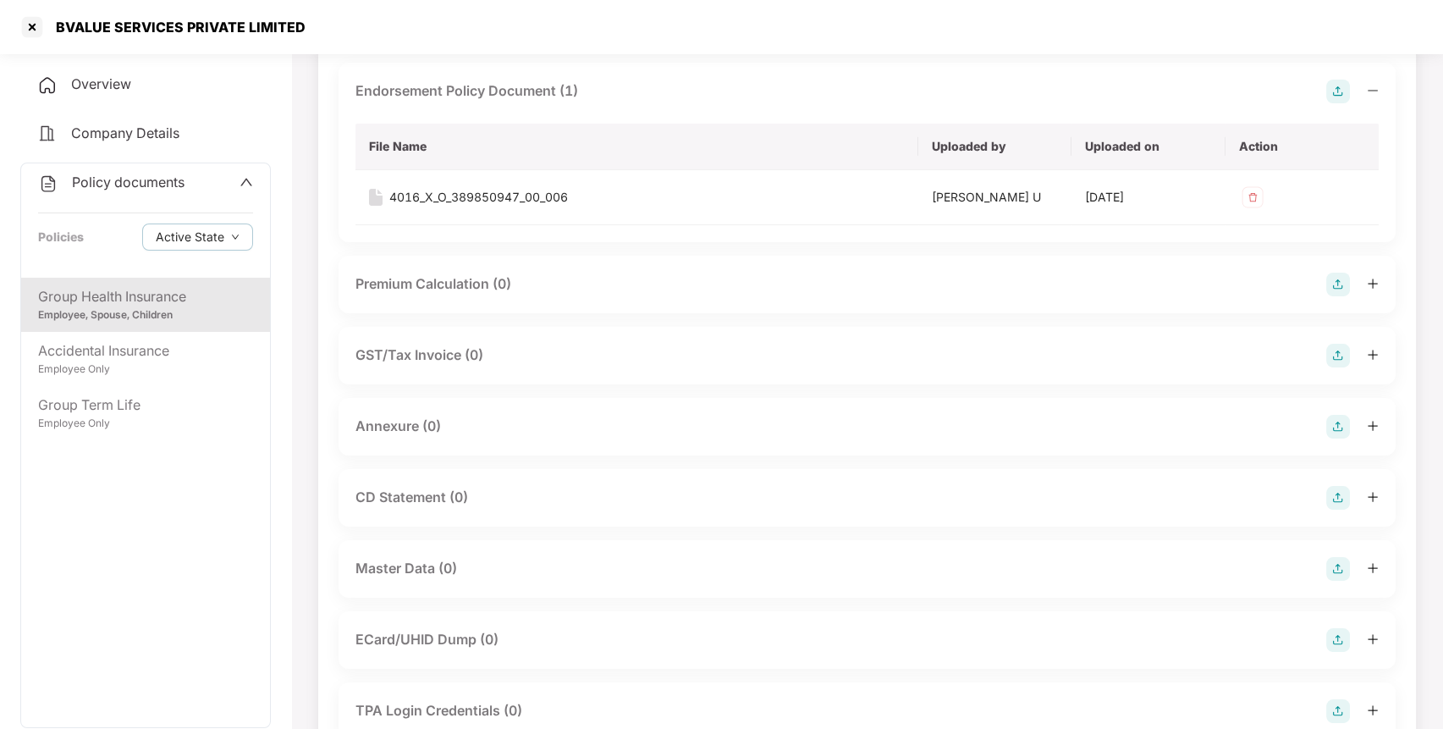
click at [1330, 425] on img at bounding box center [1338, 427] width 24 height 24
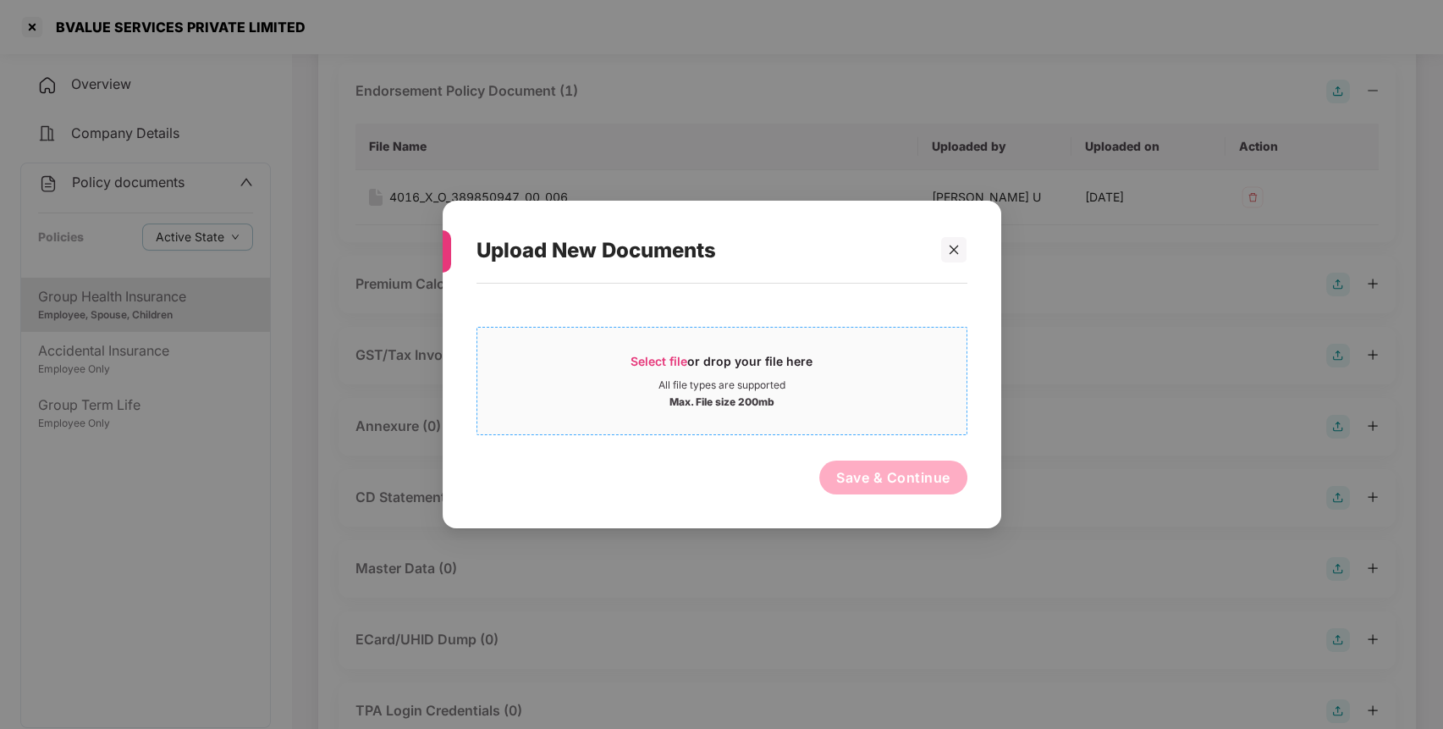
click at [657, 366] on span "Select file" at bounding box center [659, 361] width 57 height 14
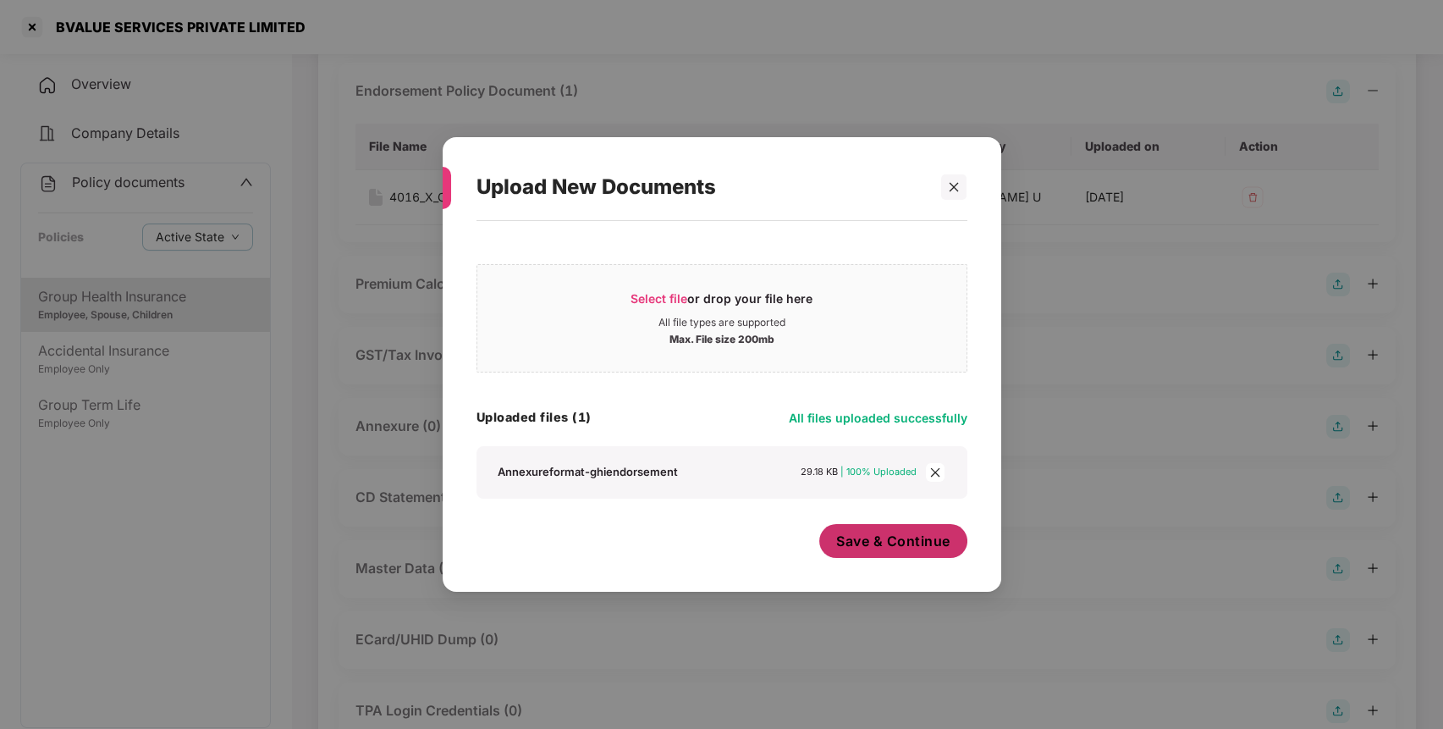
click at [861, 544] on span "Save & Continue" at bounding box center [893, 541] width 114 height 19
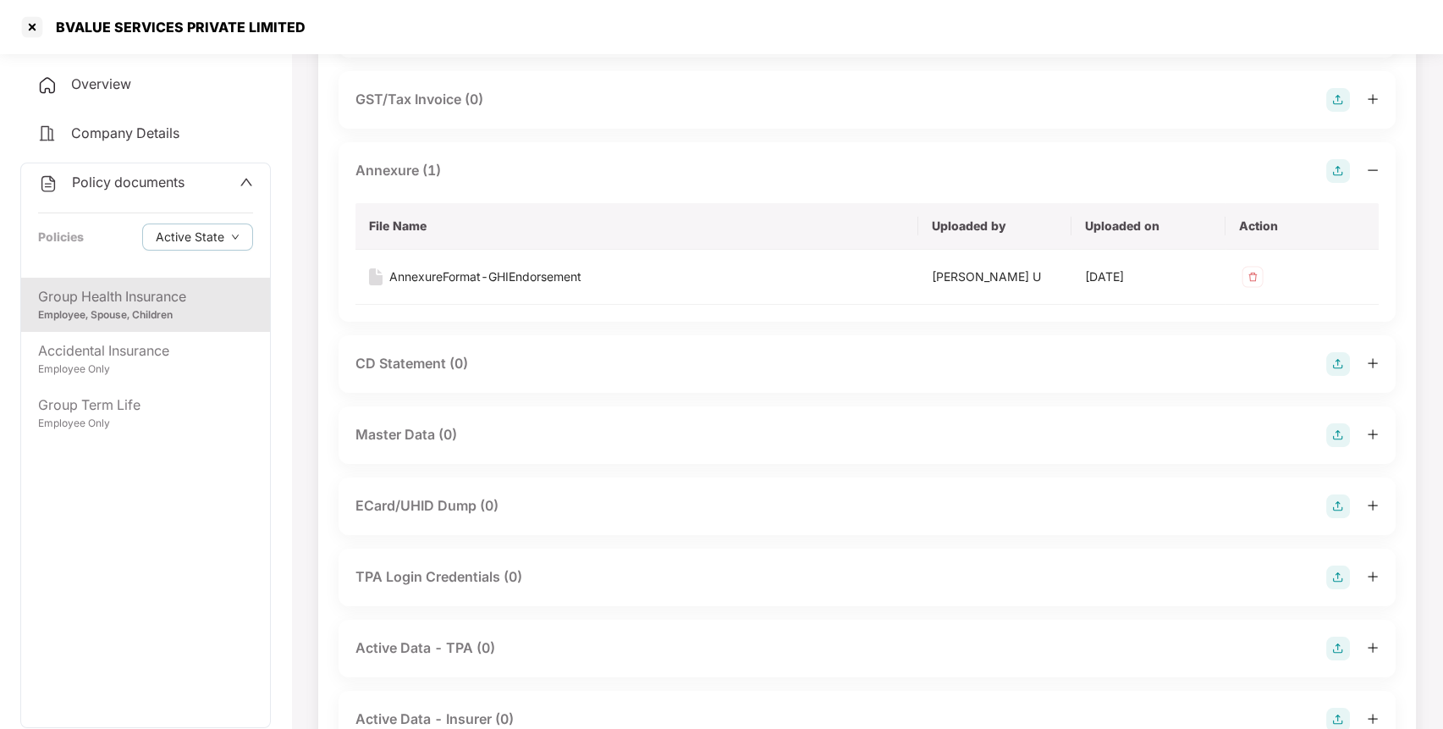
scroll to position [0, 0]
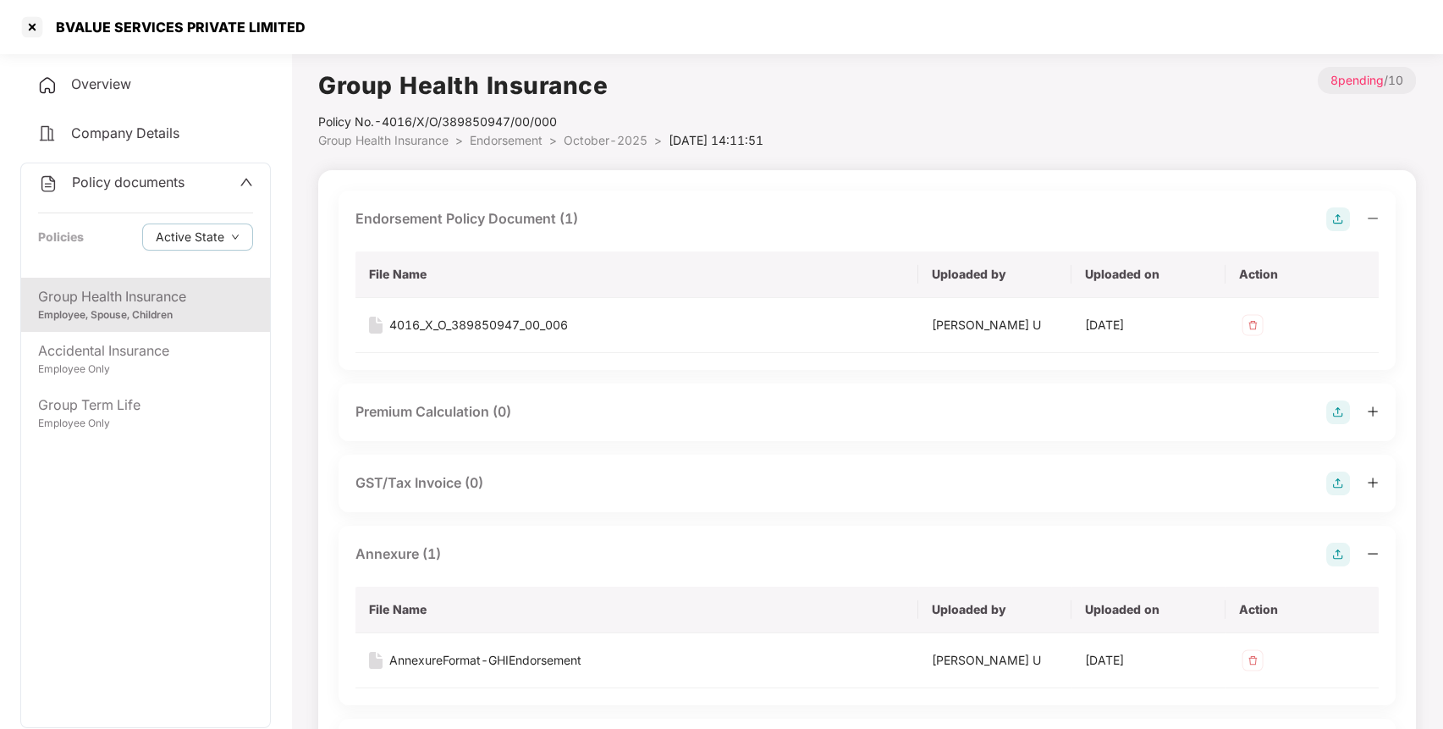
click at [488, 135] on span "Endorsement" at bounding box center [506, 140] width 73 height 14
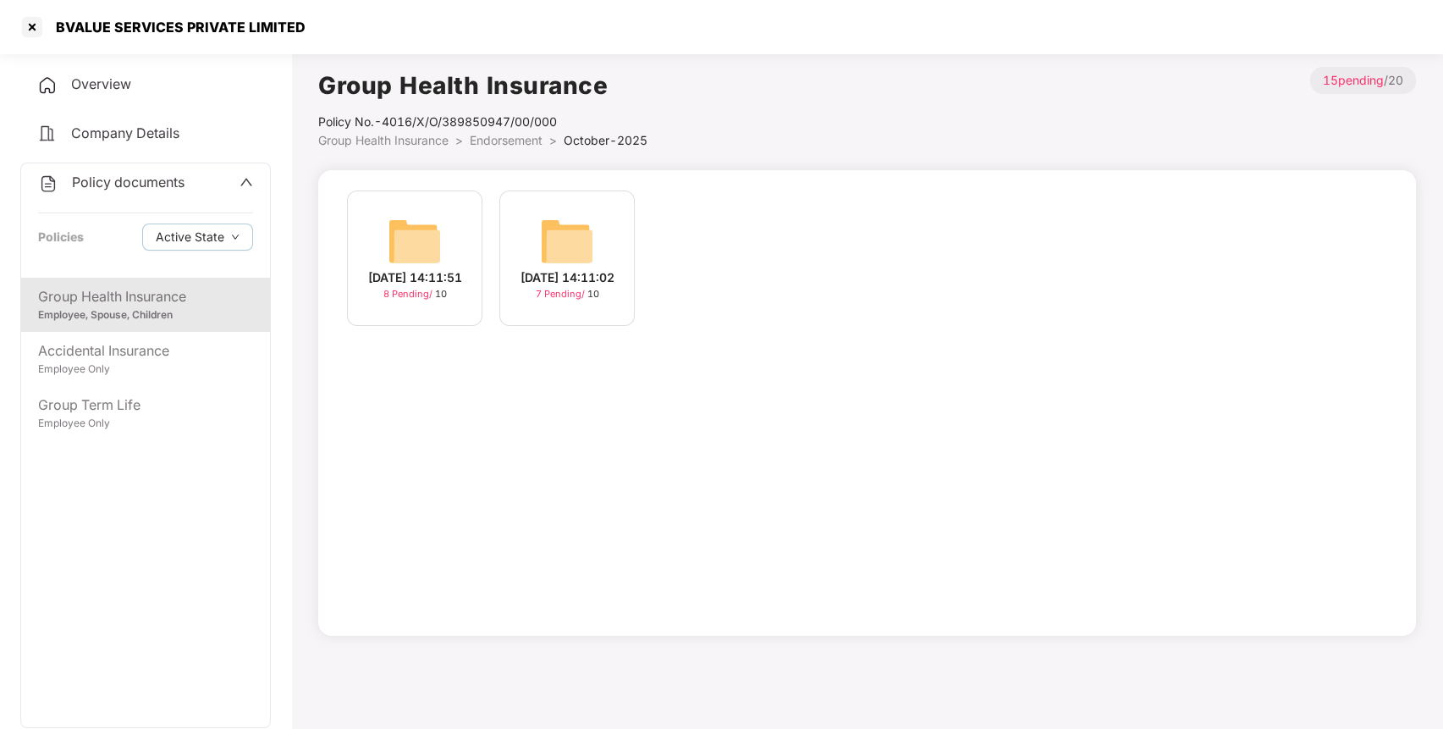
click at [391, 133] on span "Group Health Insurance" at bounding box center [383, 140] width 130 height 14
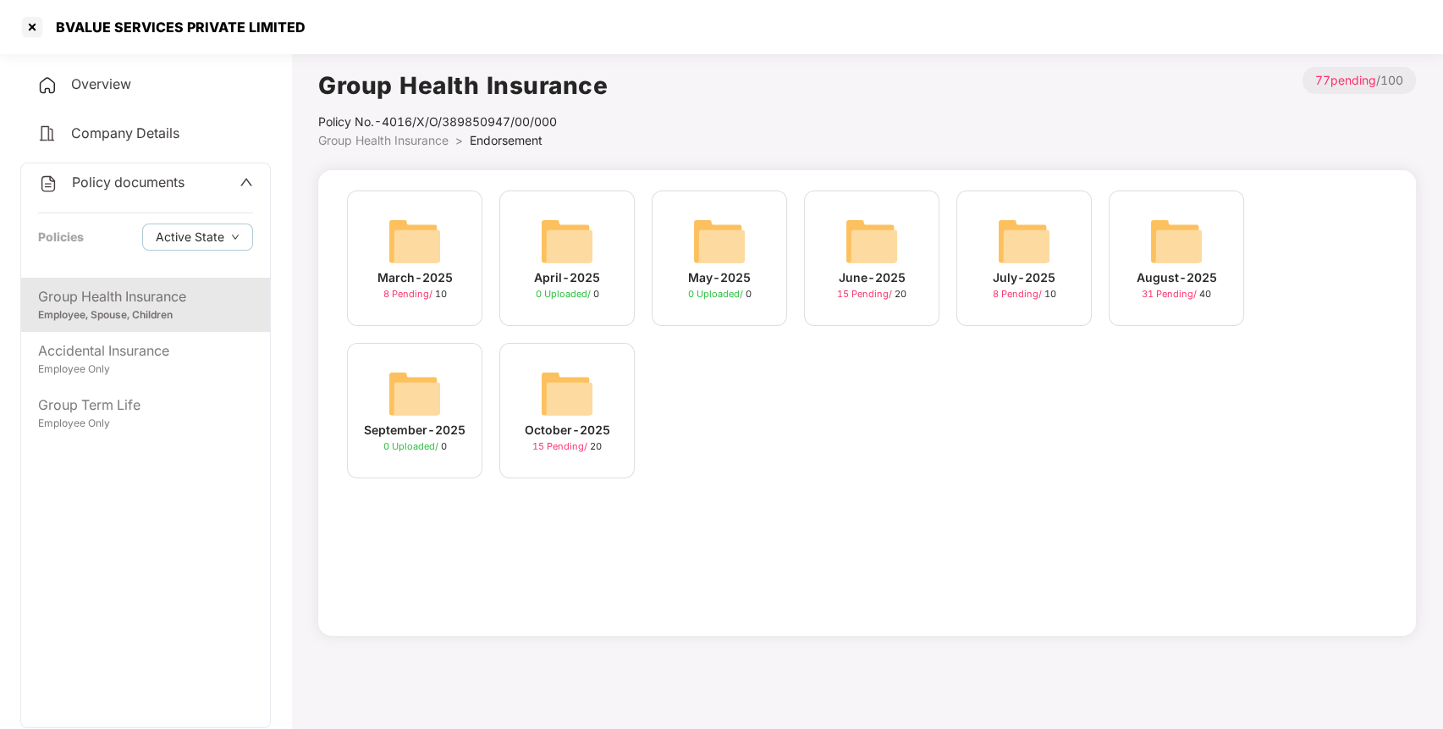
click at [1151, 234] on img at bounding box center [1176, 241] width 54 height 54
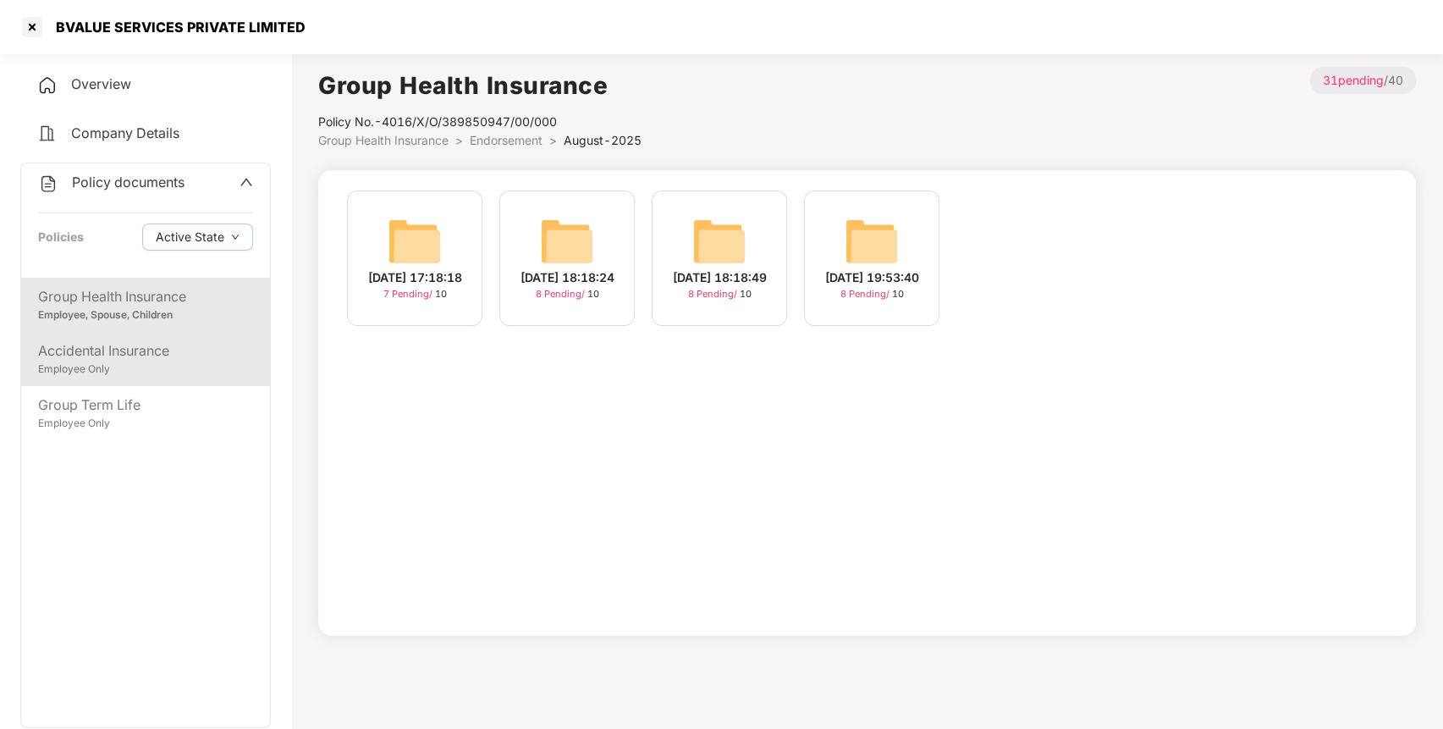
click at [112, 353] on div "Accidental Insurance" at bounding box center [145, 350] width 215 height 21
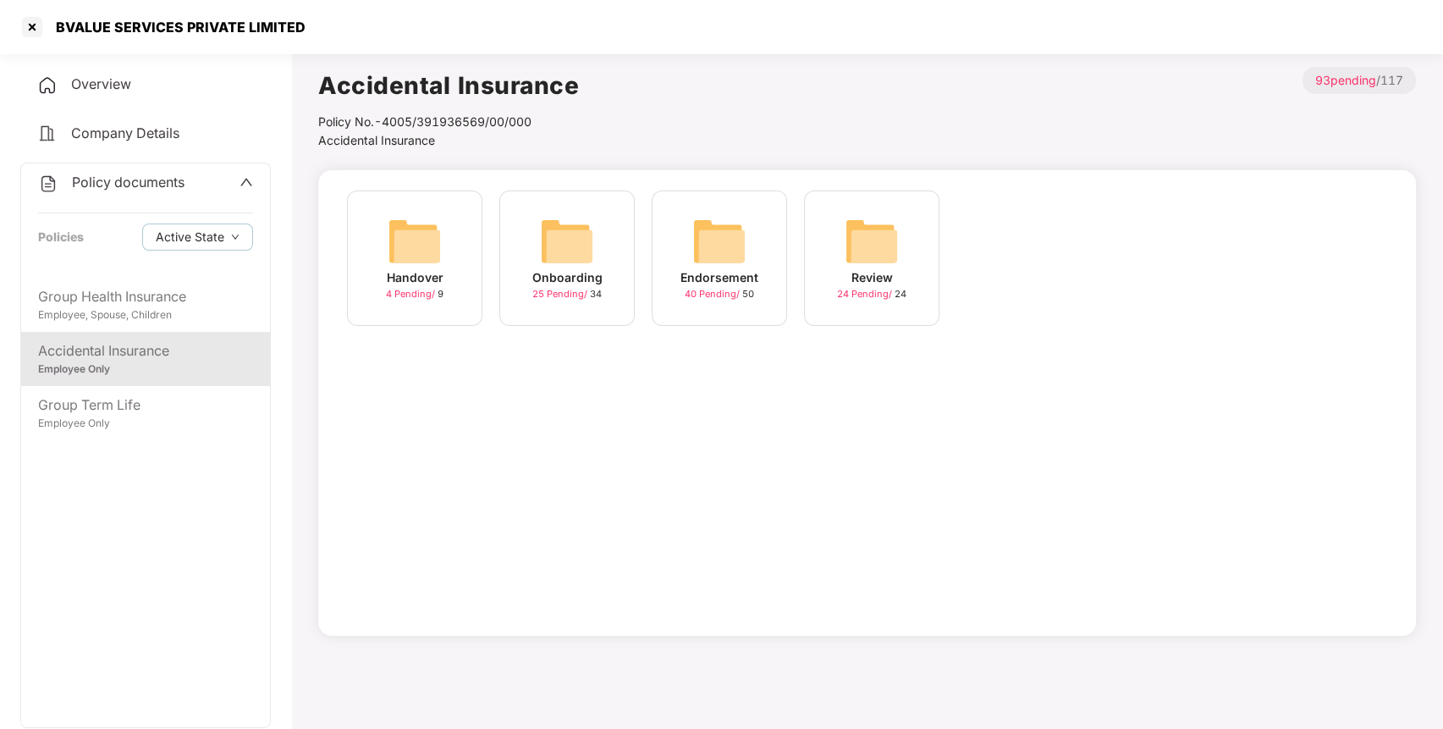
click at [734, 238] on img at bounding box center [719, 241] width 54 height 54
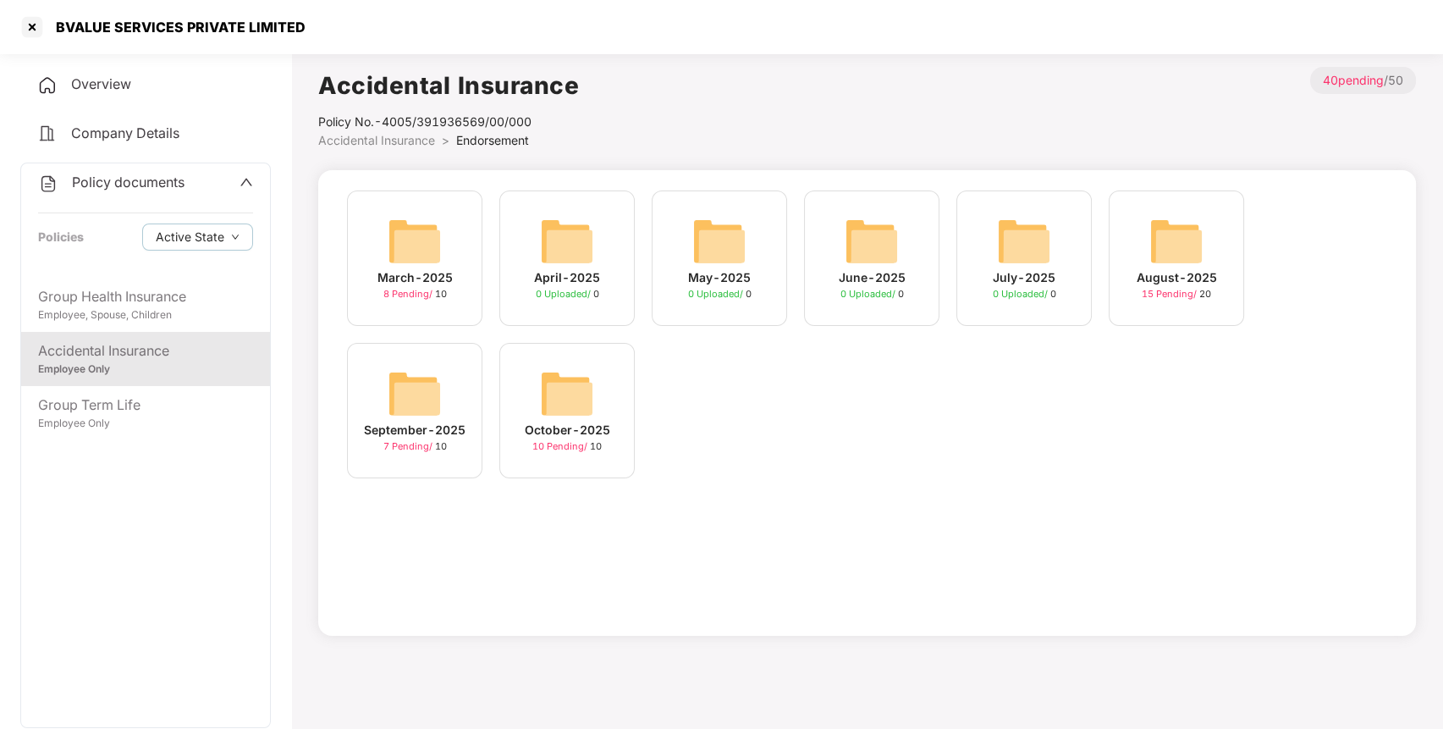
click at [560, 393] on img at bounding box center [567, 393] width 54 height 54
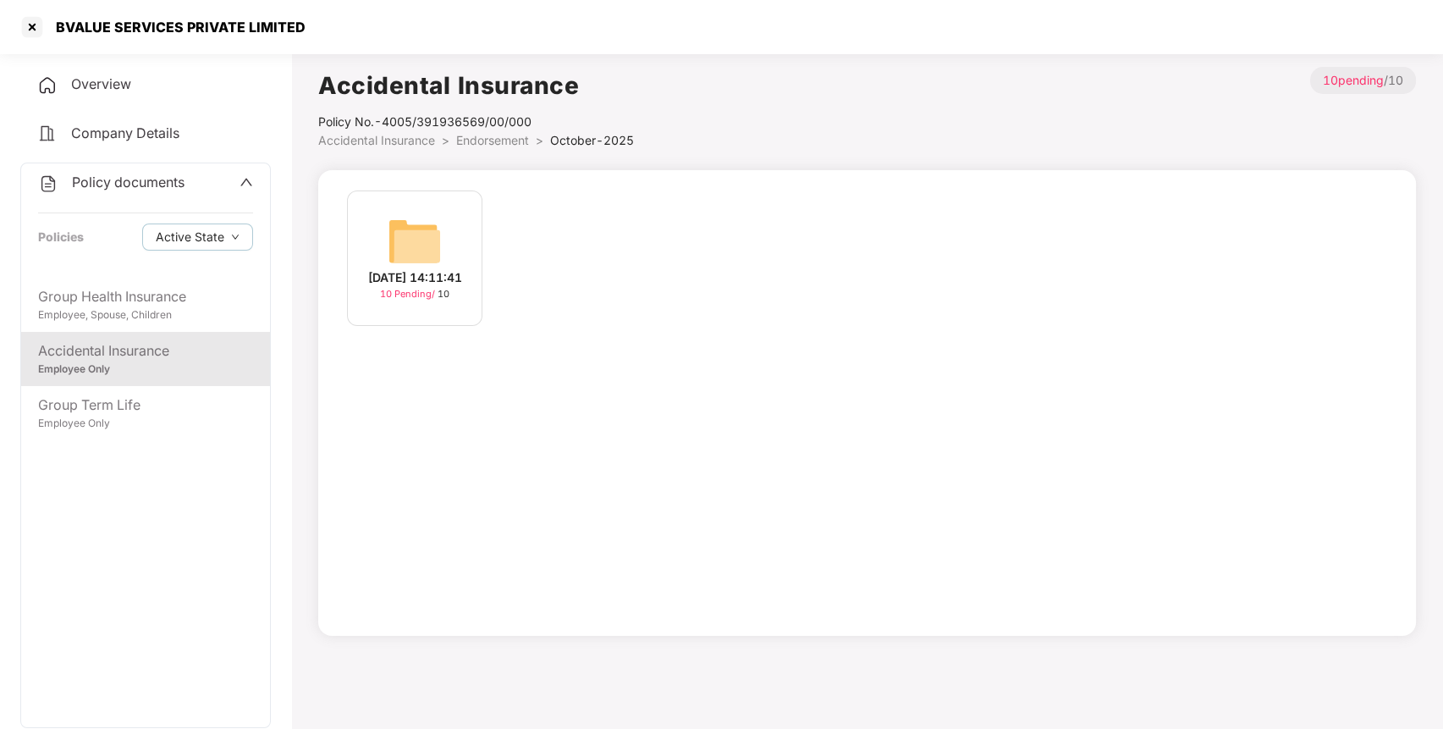
click at [398, 238] on img at bounding box center [415, 241] width 54 height 54
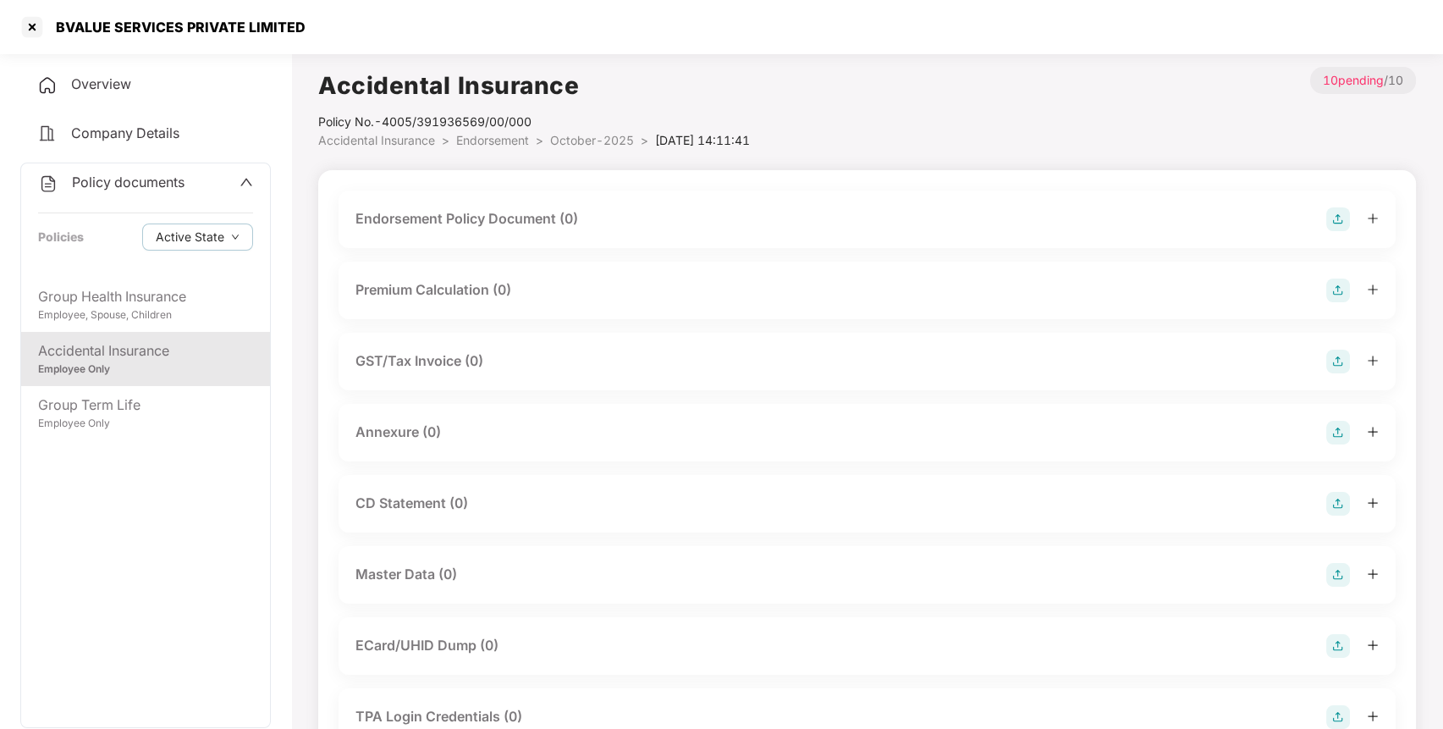
click at [1333, 221] on img at bounding box center [1338, 219] width 24 height 24
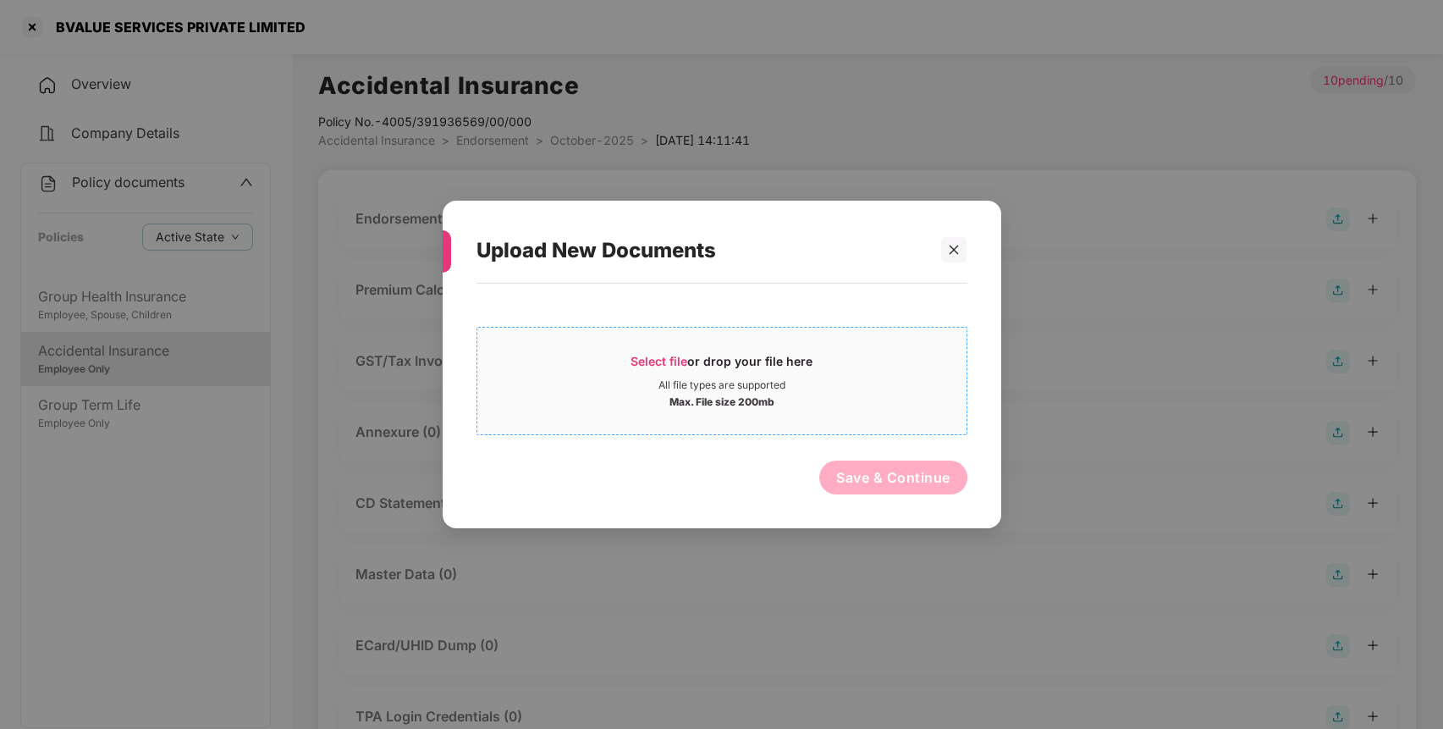
click at [647, 359] on span "Select file" at bounding box center [659, 361] width 57 height 14
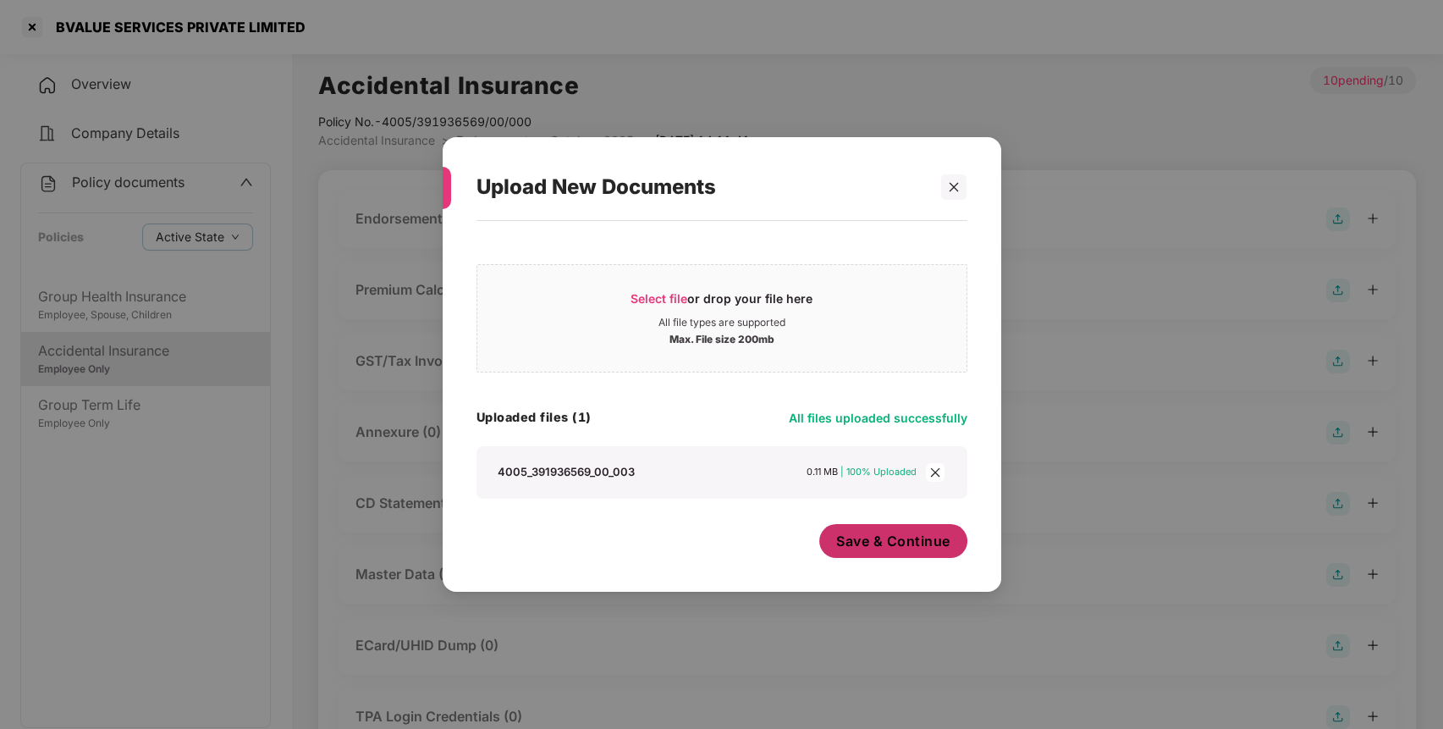
click at [901, 549] on span "Save & Continue" at bounding box center [893, 541] width 114 height 19
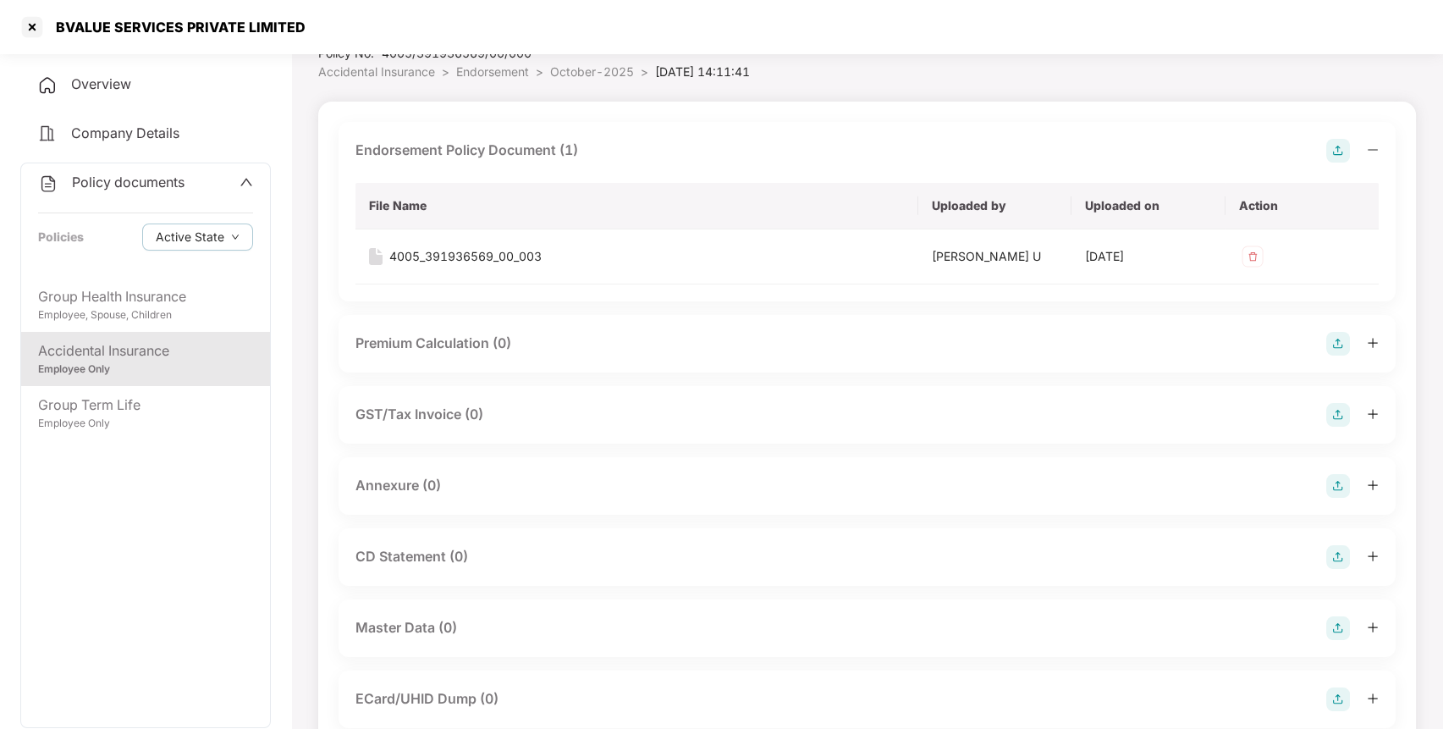
scroll to position [69, 0]
click at [1331, 484] on img at bounding box center [1338, 485] width 24 height 24
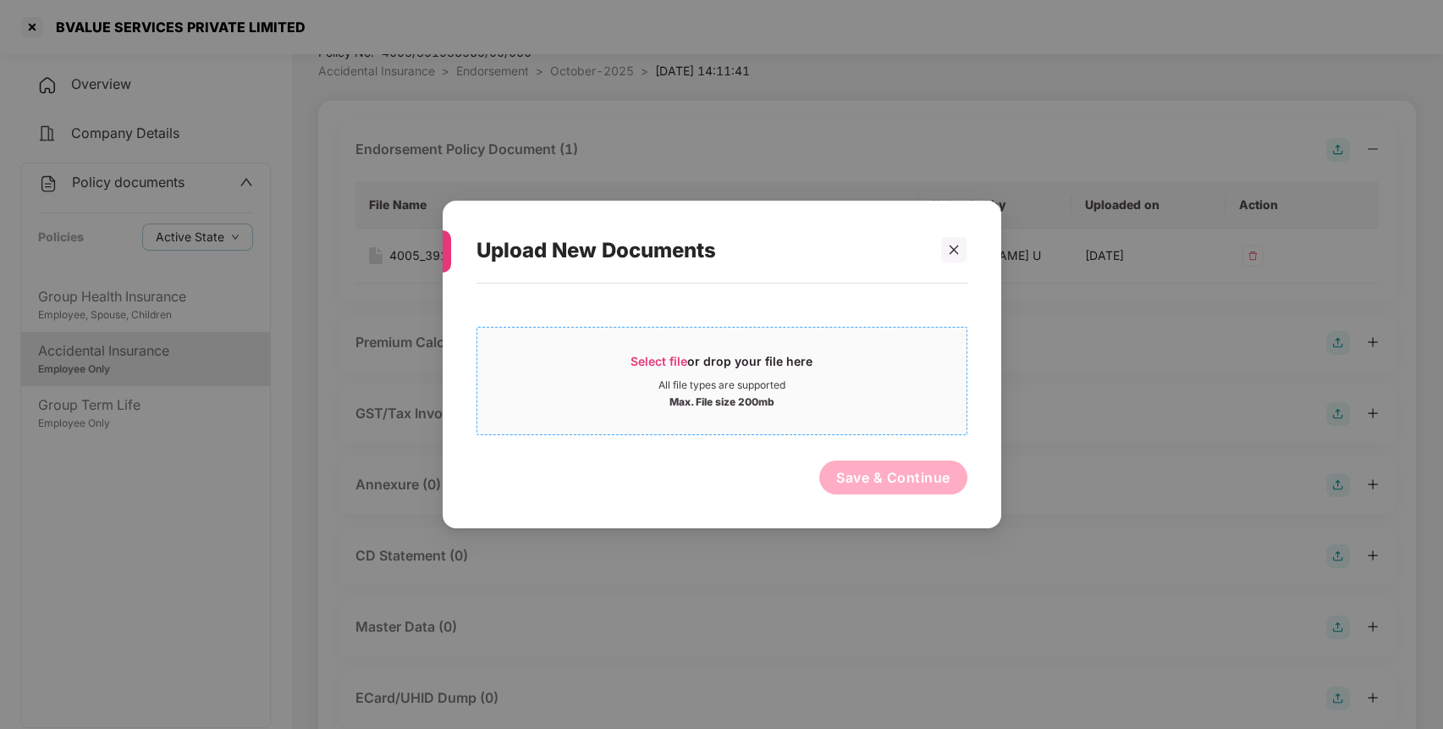
click at [650, 345] on span "Select file or drop your file here All file types are supported Max. File size …" at bounding box center [721, 380] width 489 height 81
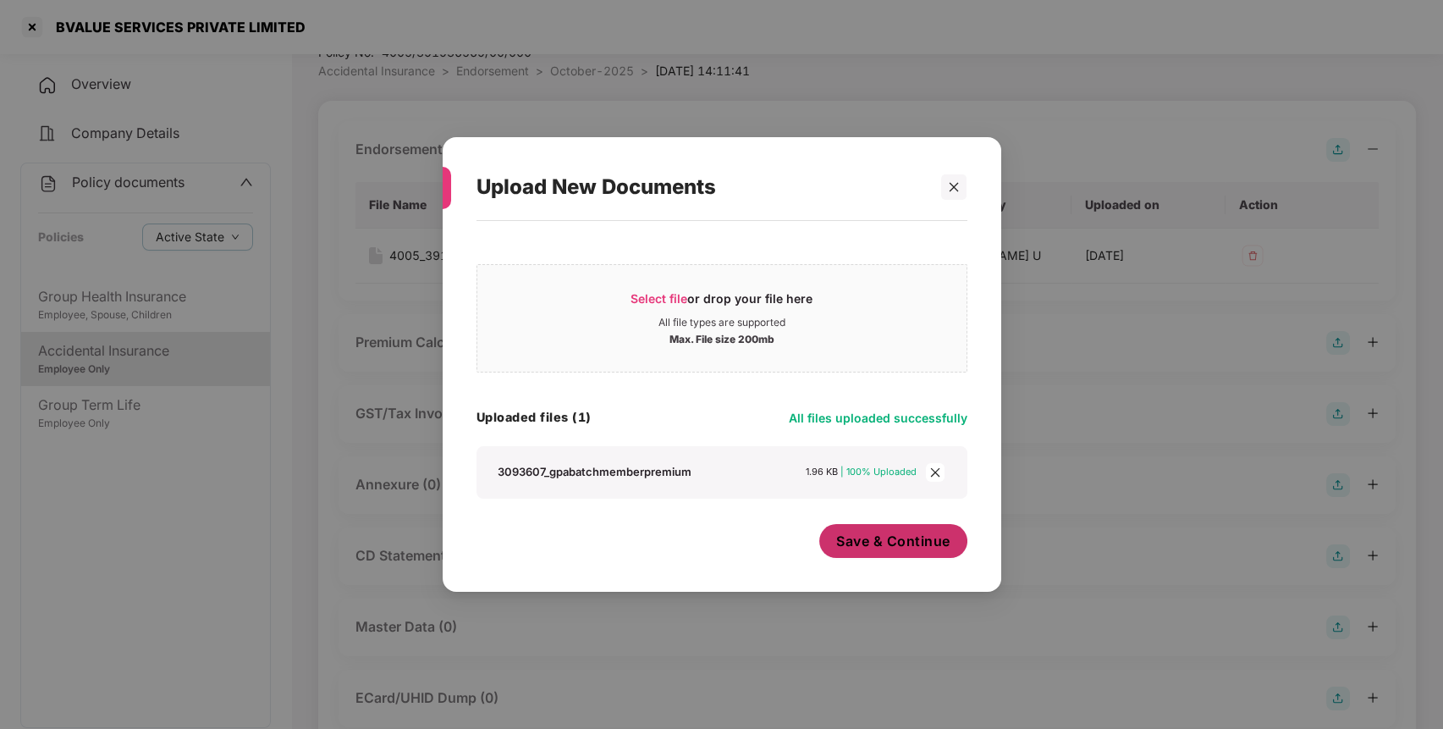
click at [877, 526] on button "Save & Continue" at bounding box center [893, 541] width 148 height 34
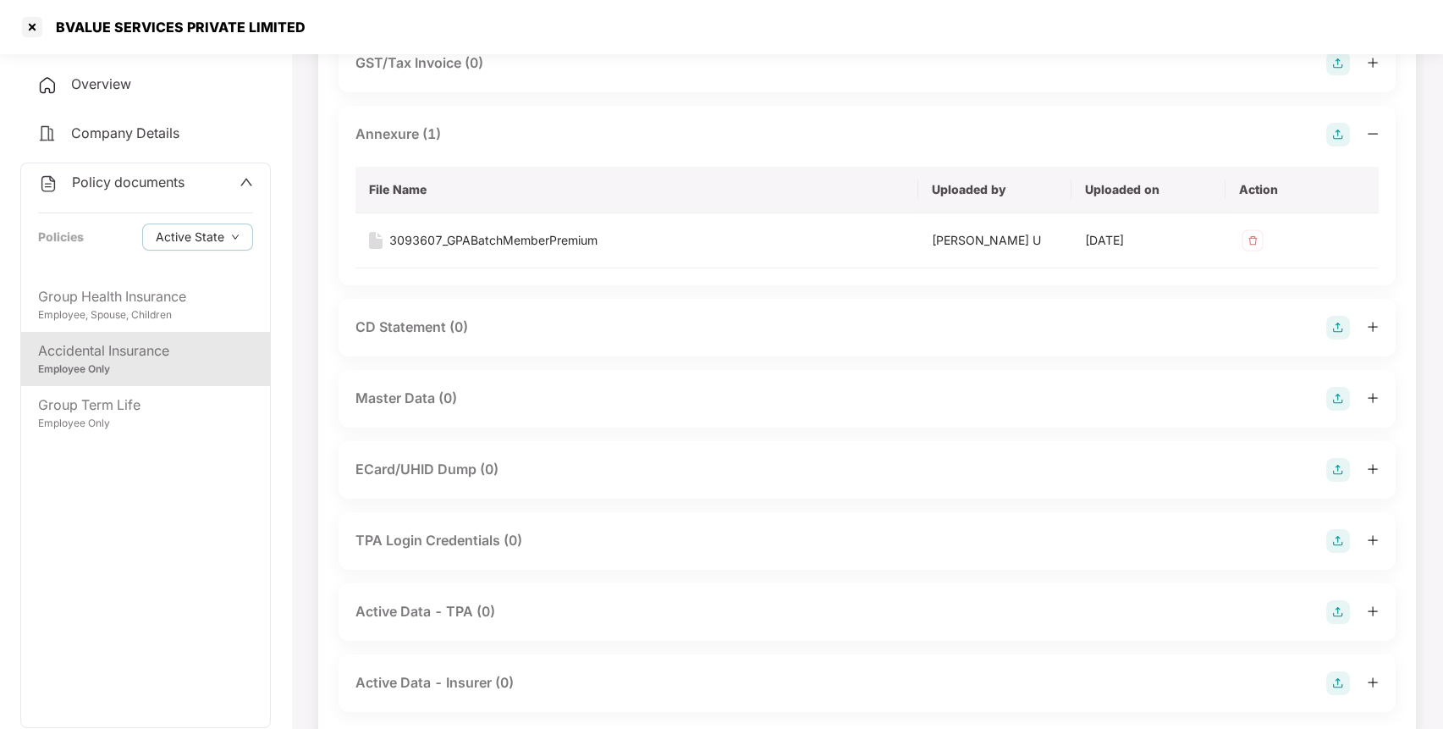
scroll to position [427, 0]
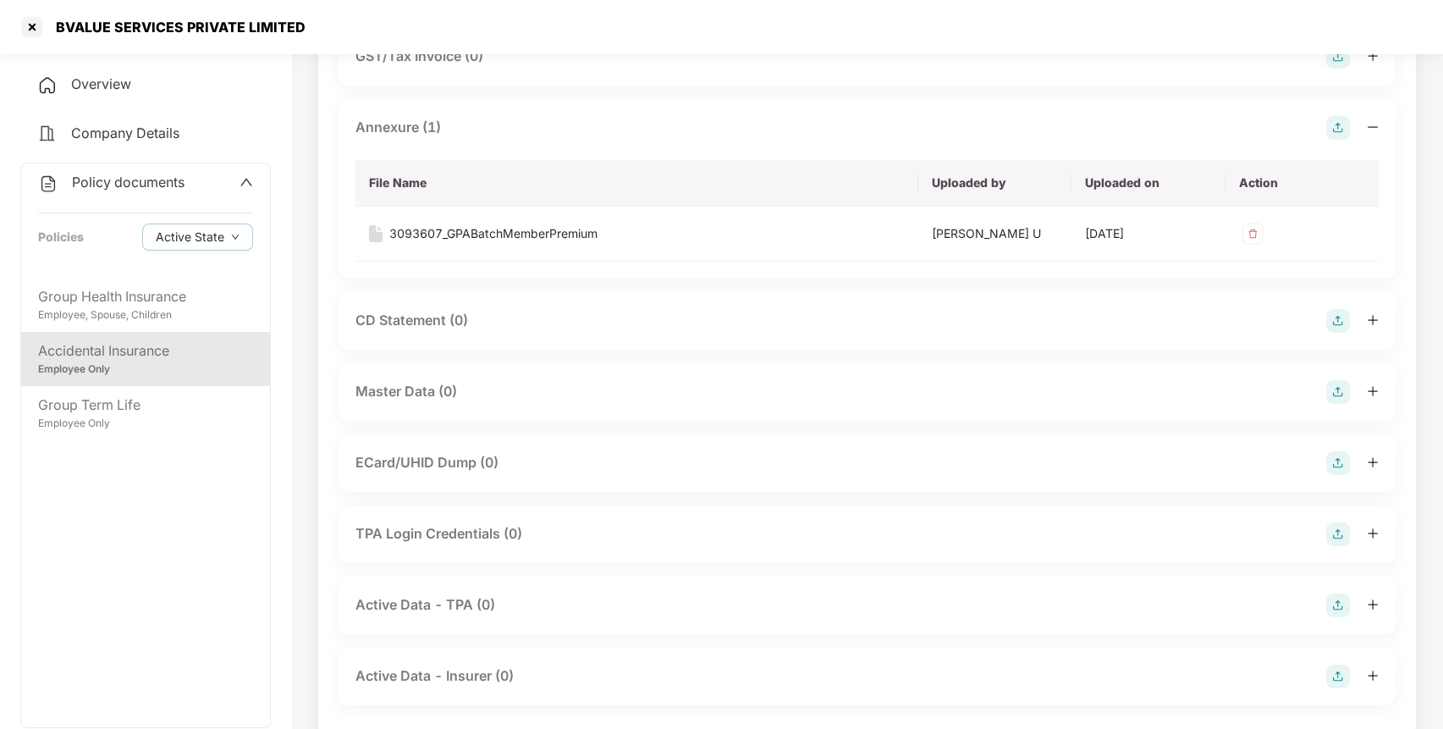
click at [1332, 375] on div "Master Data (0)" at bounding box center [867, 392] width 1057 height 58
click at [1335, 382] on img at bounding box center [1338, 392] width 24 height 24
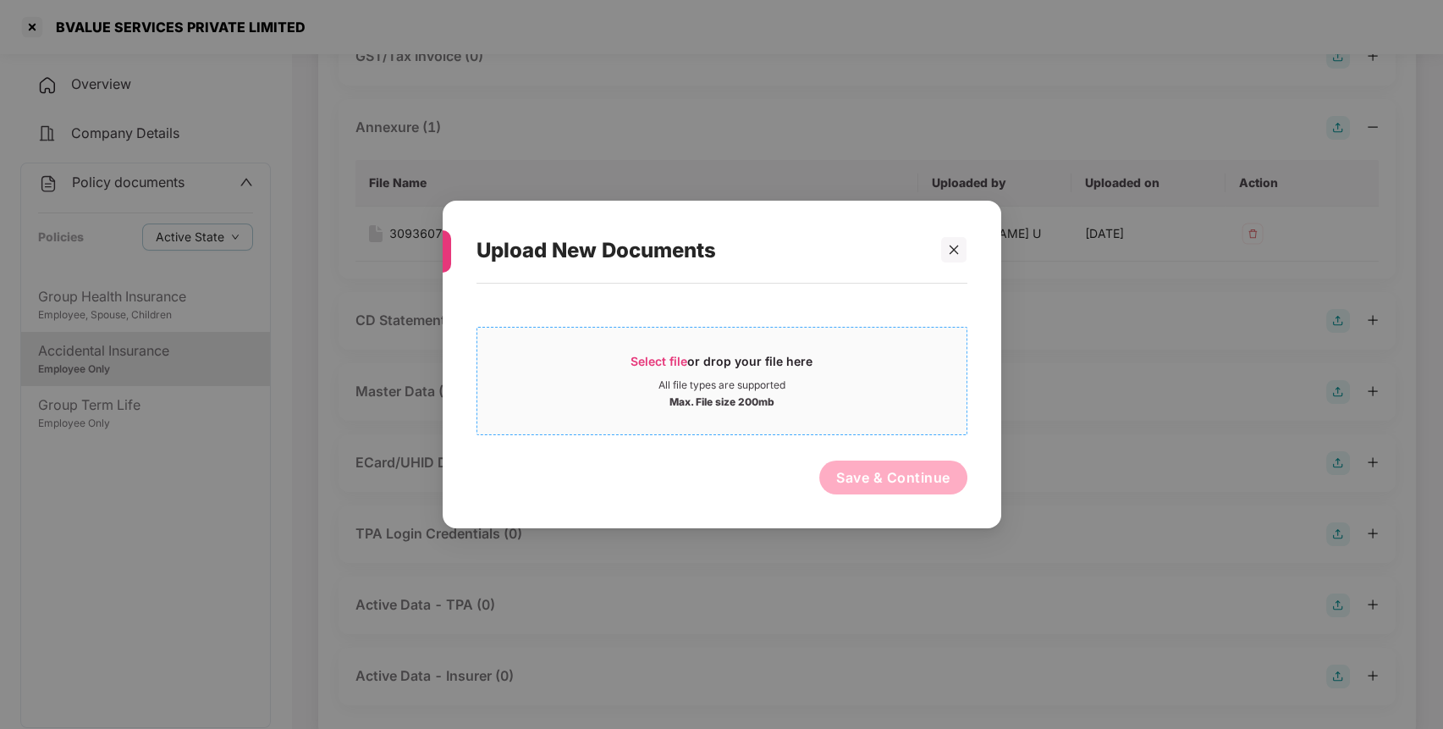
click at [638, 354] on span "Select file" at bounding box center [659, 361] width 57 height 14
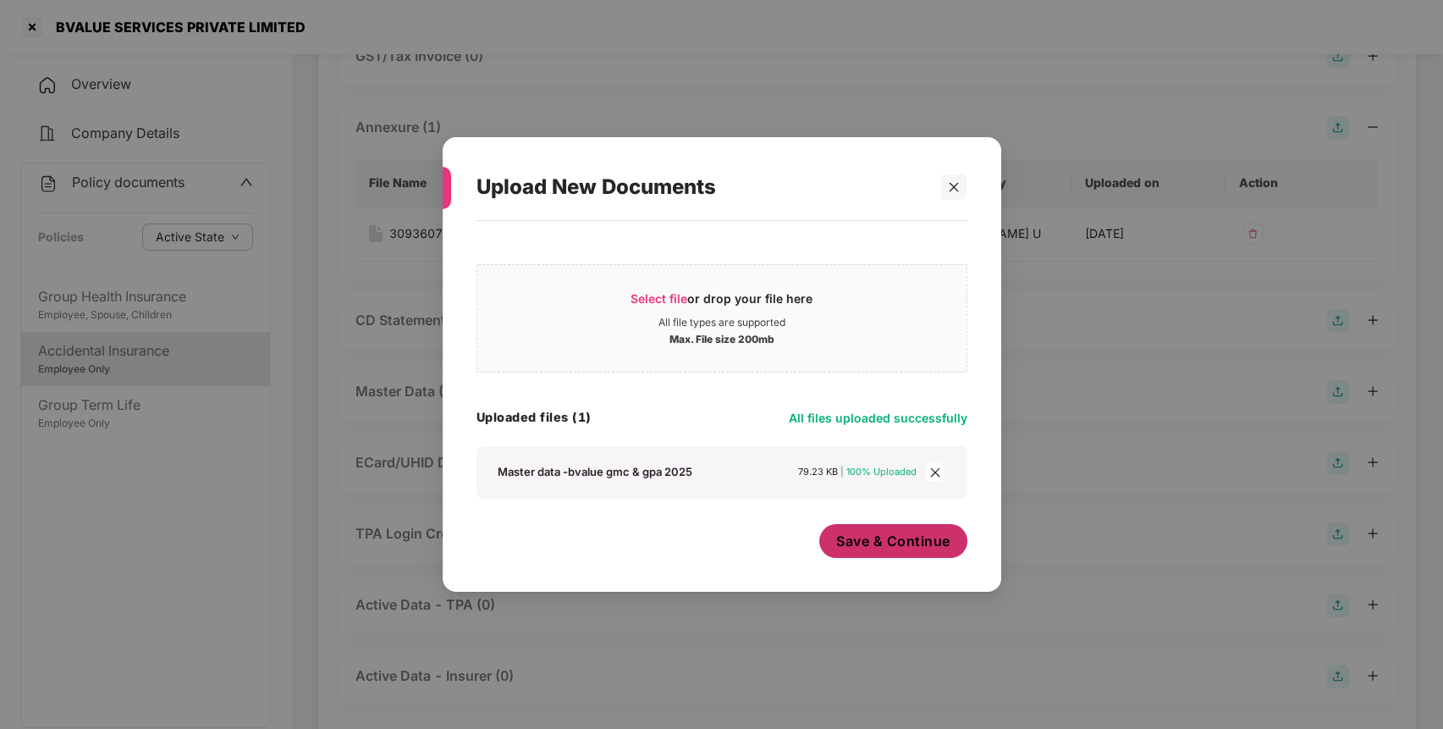
click at [859, 538] on span "Save & Continue" at bounding box center [893, 541] width 114 height 19
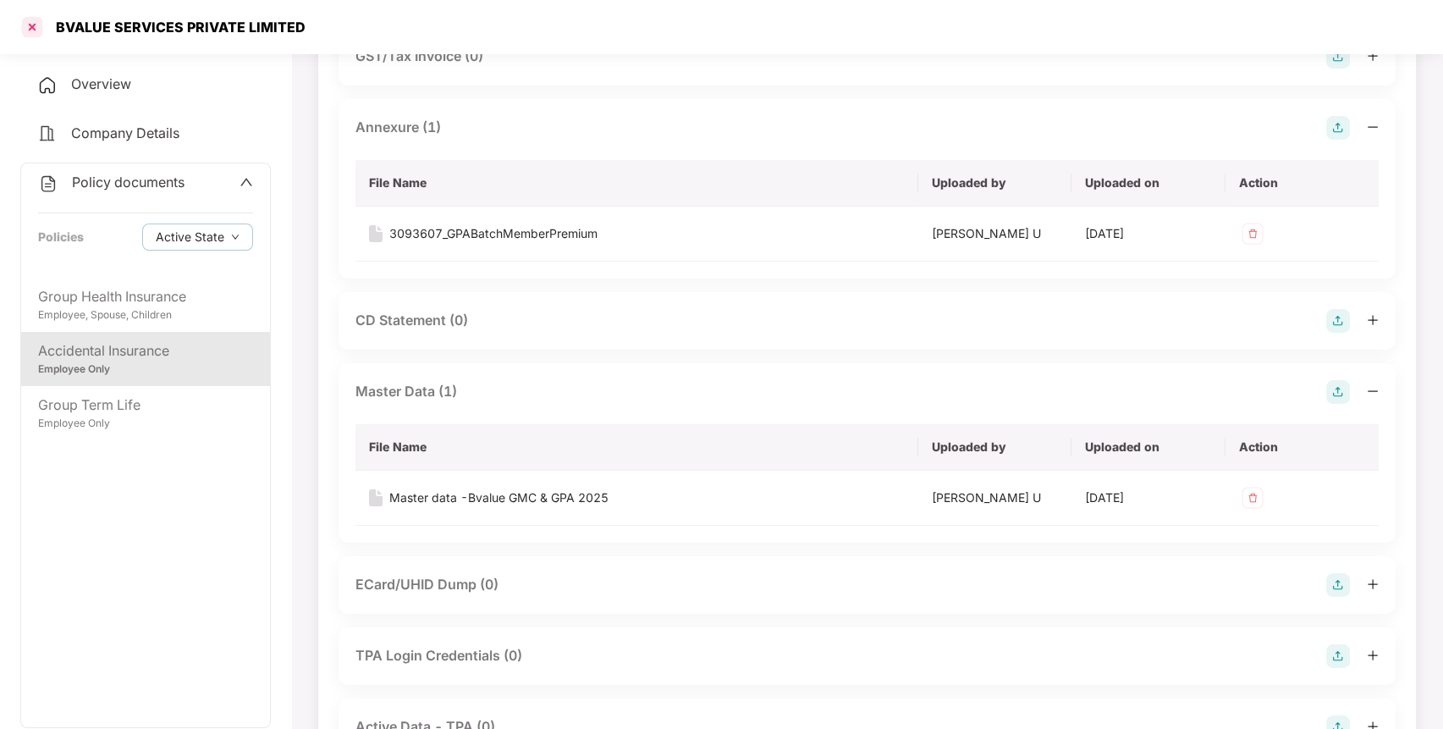
click at [22, 25] on div at bounding box center [32, 27] width 27 height 27
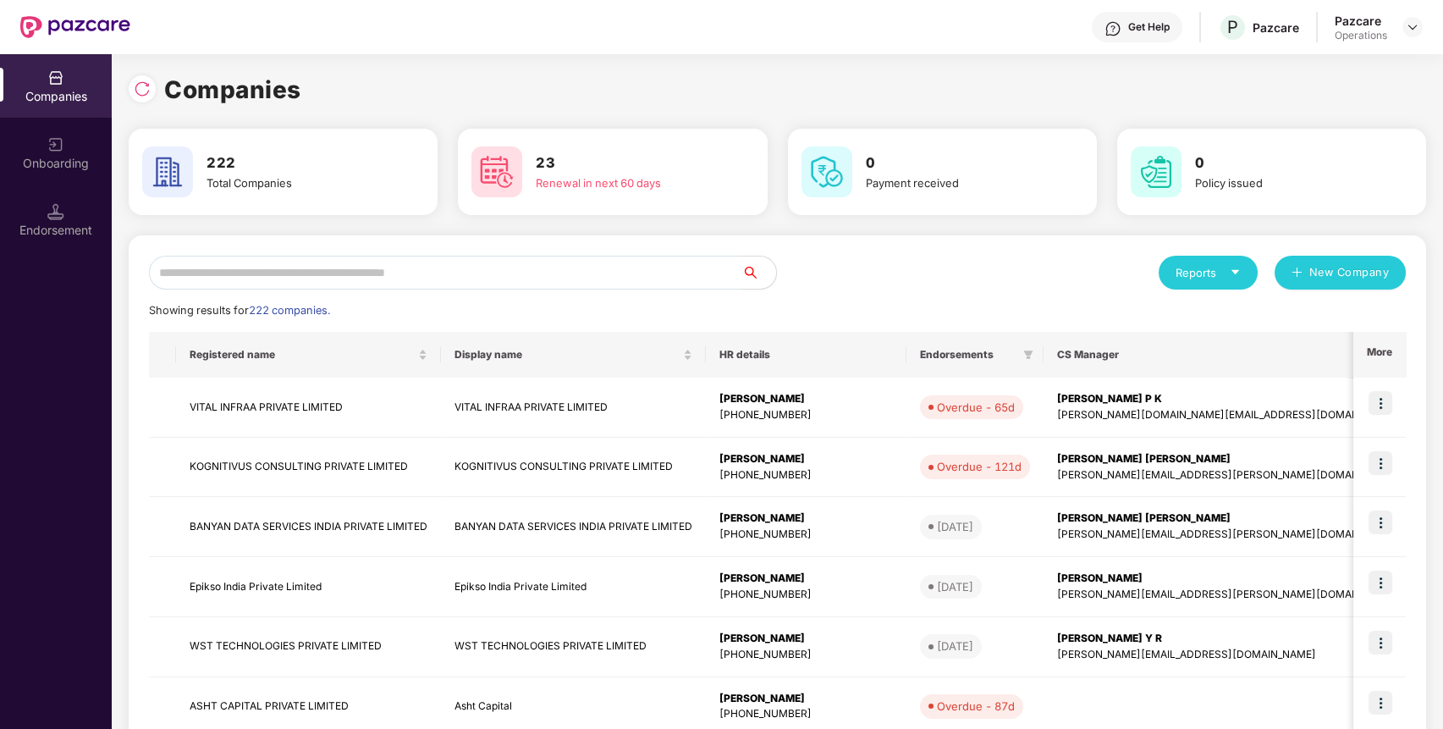
scroll to position [0, 0]
